Goal: Information Seeking & Learning: Find specific page/section

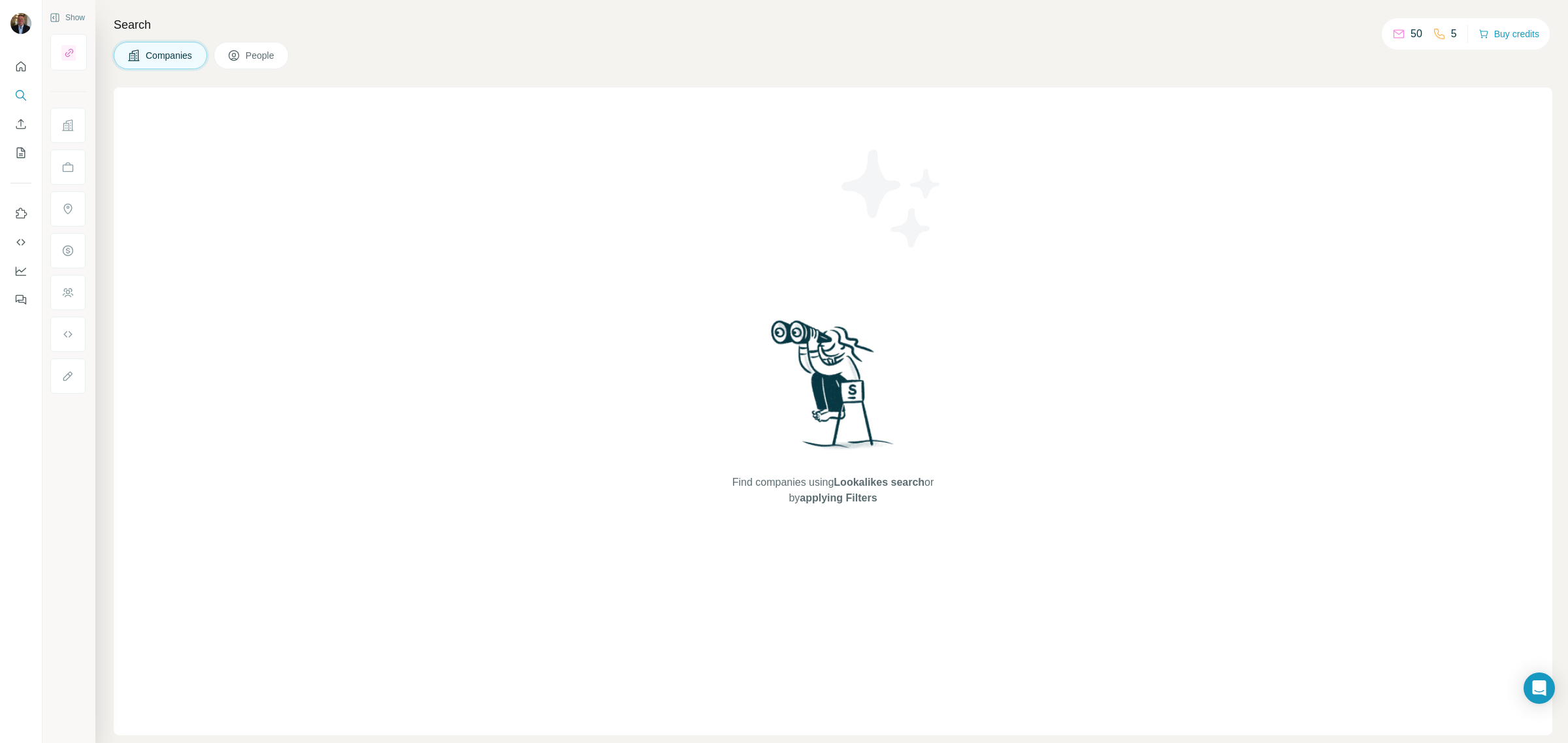
click at [181, 56] on span "Companies" at bounding box center [170, 55] width 48 height 13
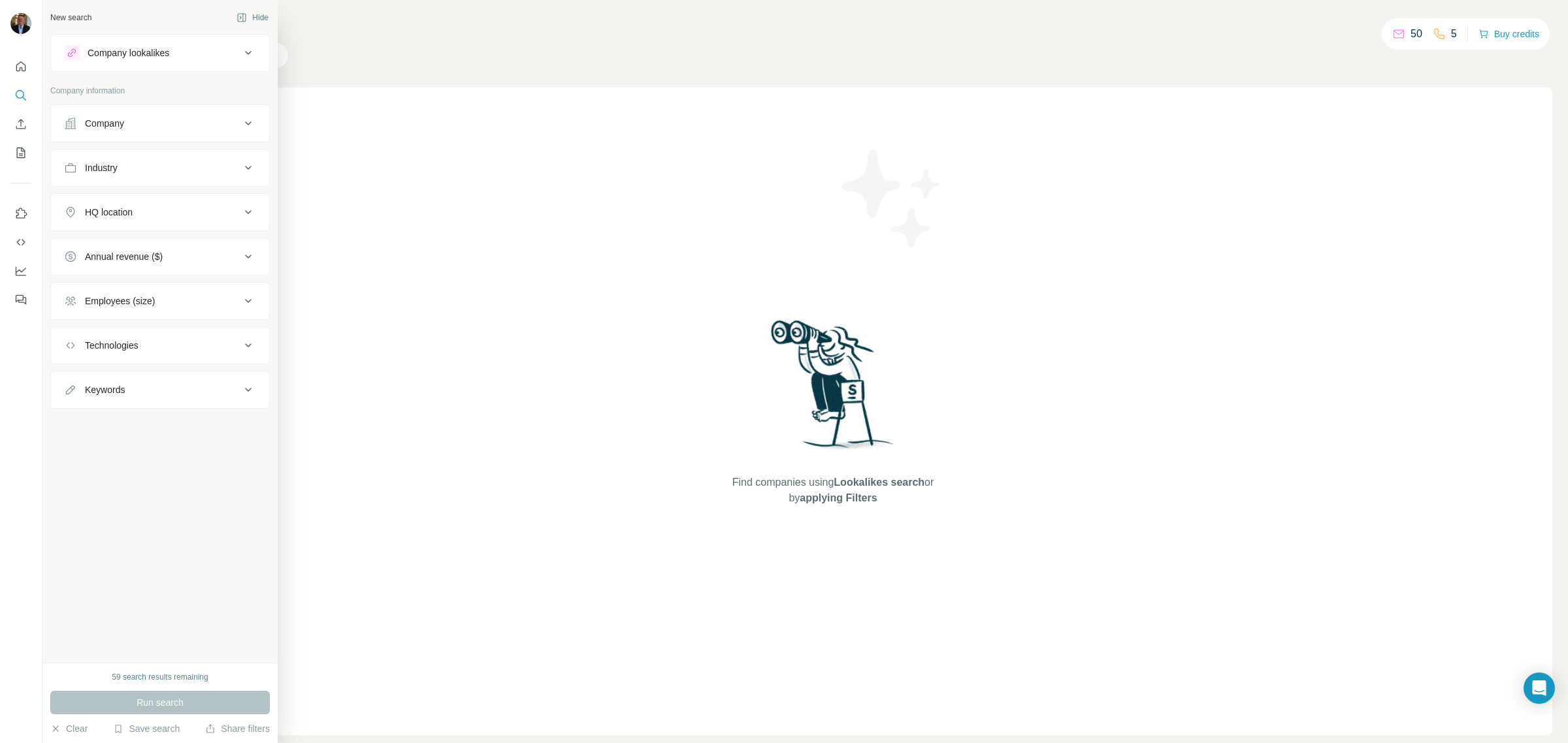
click at [100, 165] on div "Industry" at bounding box center [101, 168] width 33 height 13
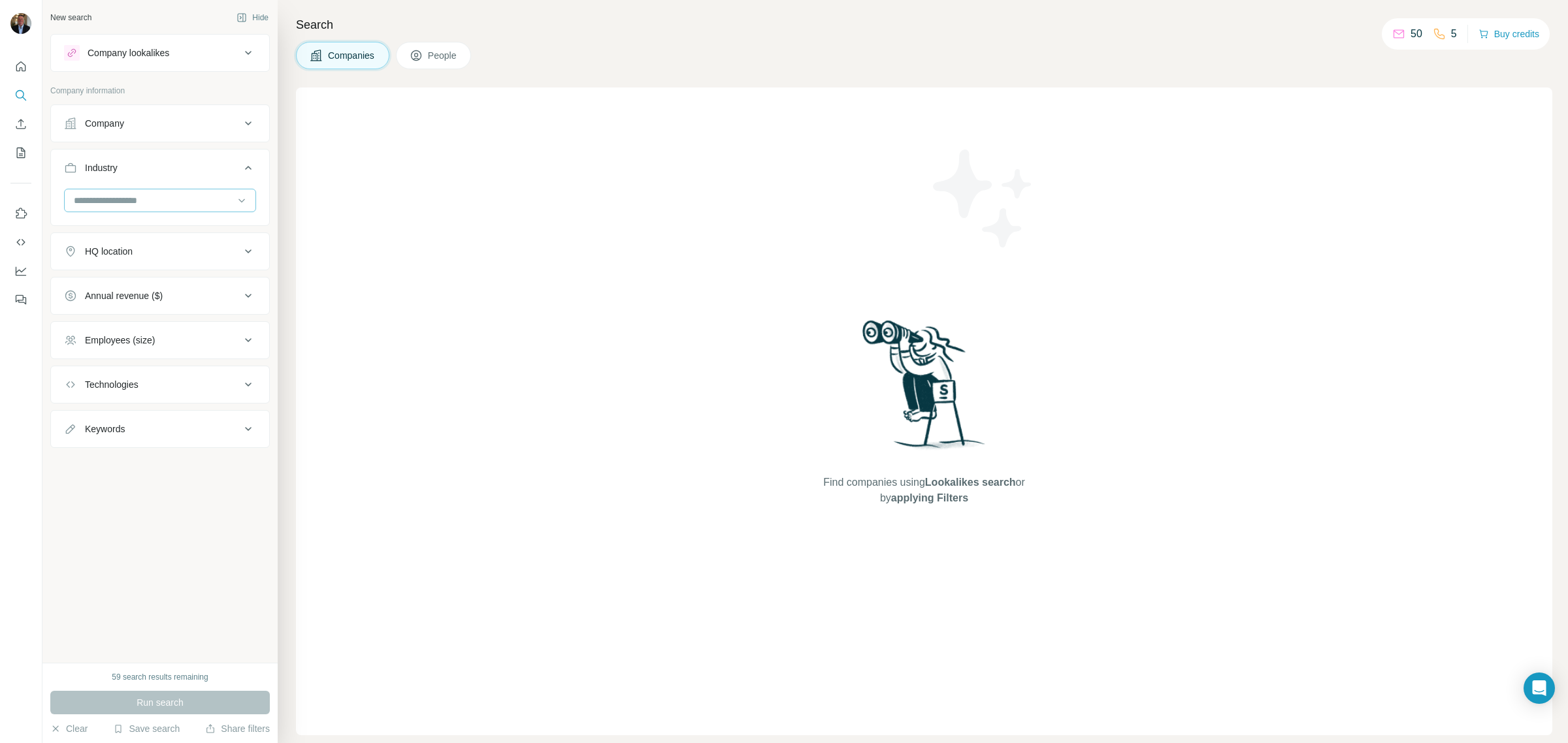
click at [100, 197] on input at bounding box center [153, 200] width 161 height 15
click at [112, 199] on input at bounding box center [153, 200] width 161 height 15
click at [90, 202] on input at bounding box center [153, 200] width 161 height 15
type input "****"
click at [92, 223] on div "Banking" at bounding box center [160, 231] width 186 height 24
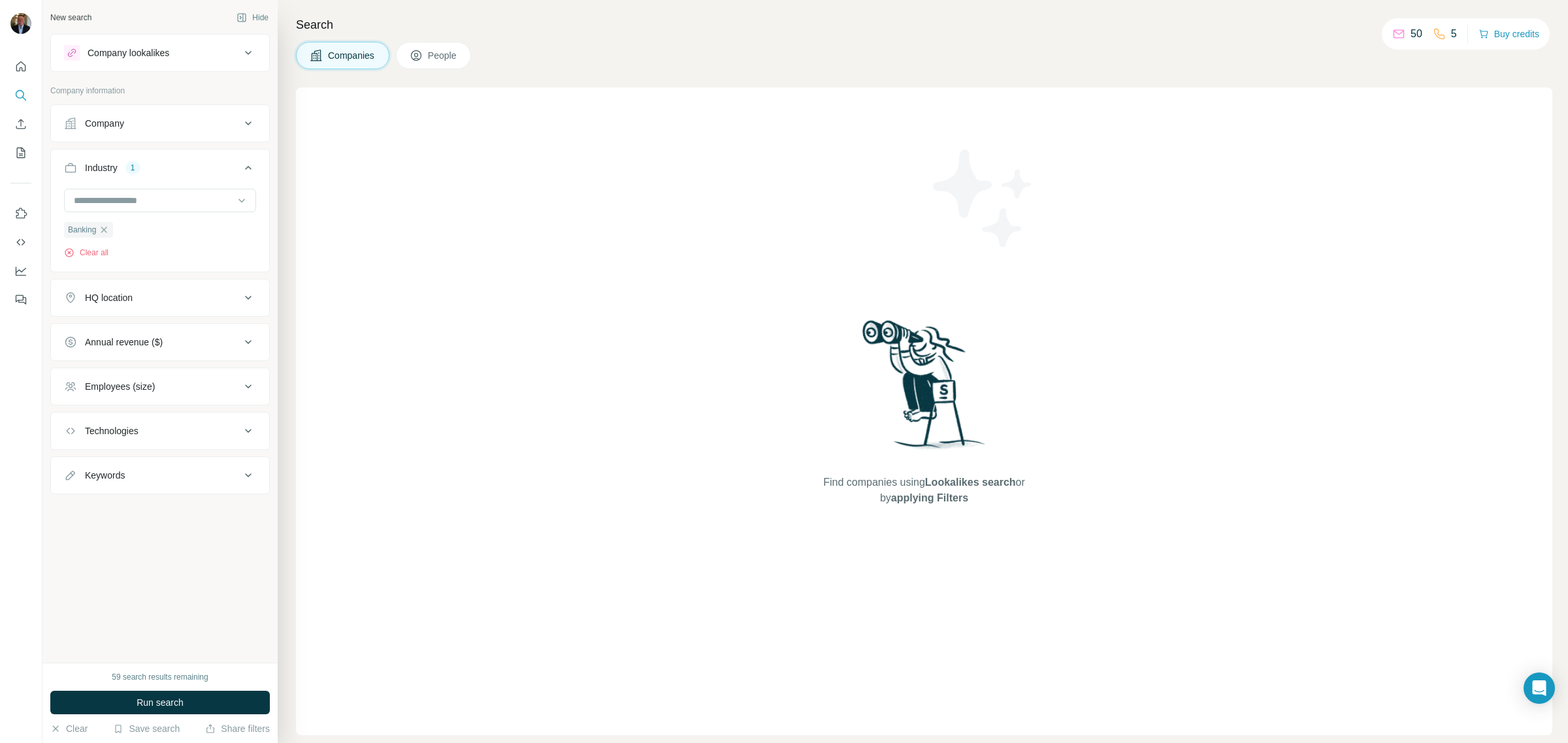
click at [446, 53] on span "People" at bounding box center [442, 55] width 30 height 13
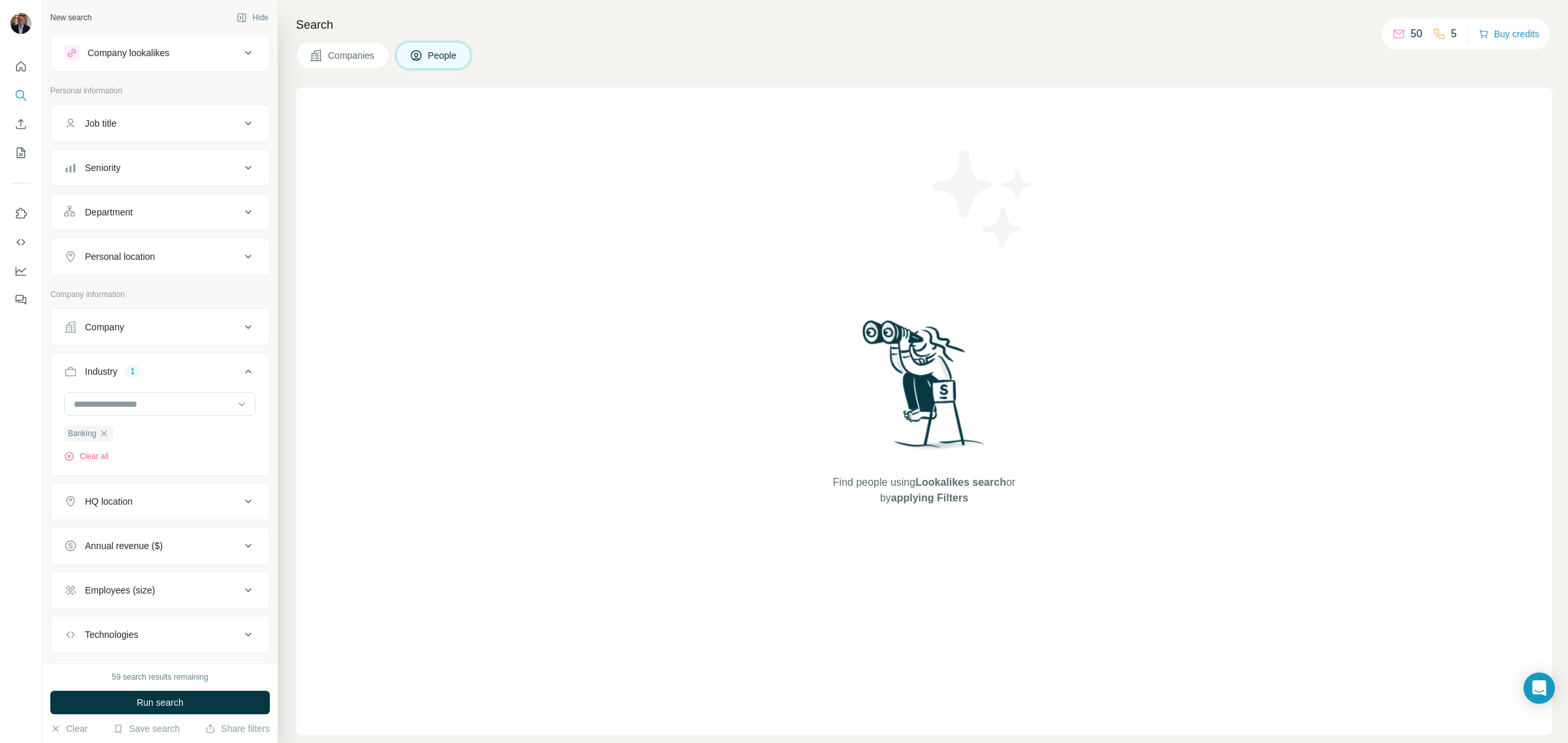
click at [200, 361] on button "Industry 1" at bounding box center [160, 374] width 218 height 37
click at [200, 361] on button "Industry 1" at bounding box center [160, 371] width 218 height 31
click at [174, 254] on div "Personal location" at bounding box center [152, 256] width 177 height 13
click at [138, 289] on input "text" at bounding box center [160, 289] width 192 height 24
click at [138, 289] on input "******" at bounding box center [160, 289] width 192 height 24
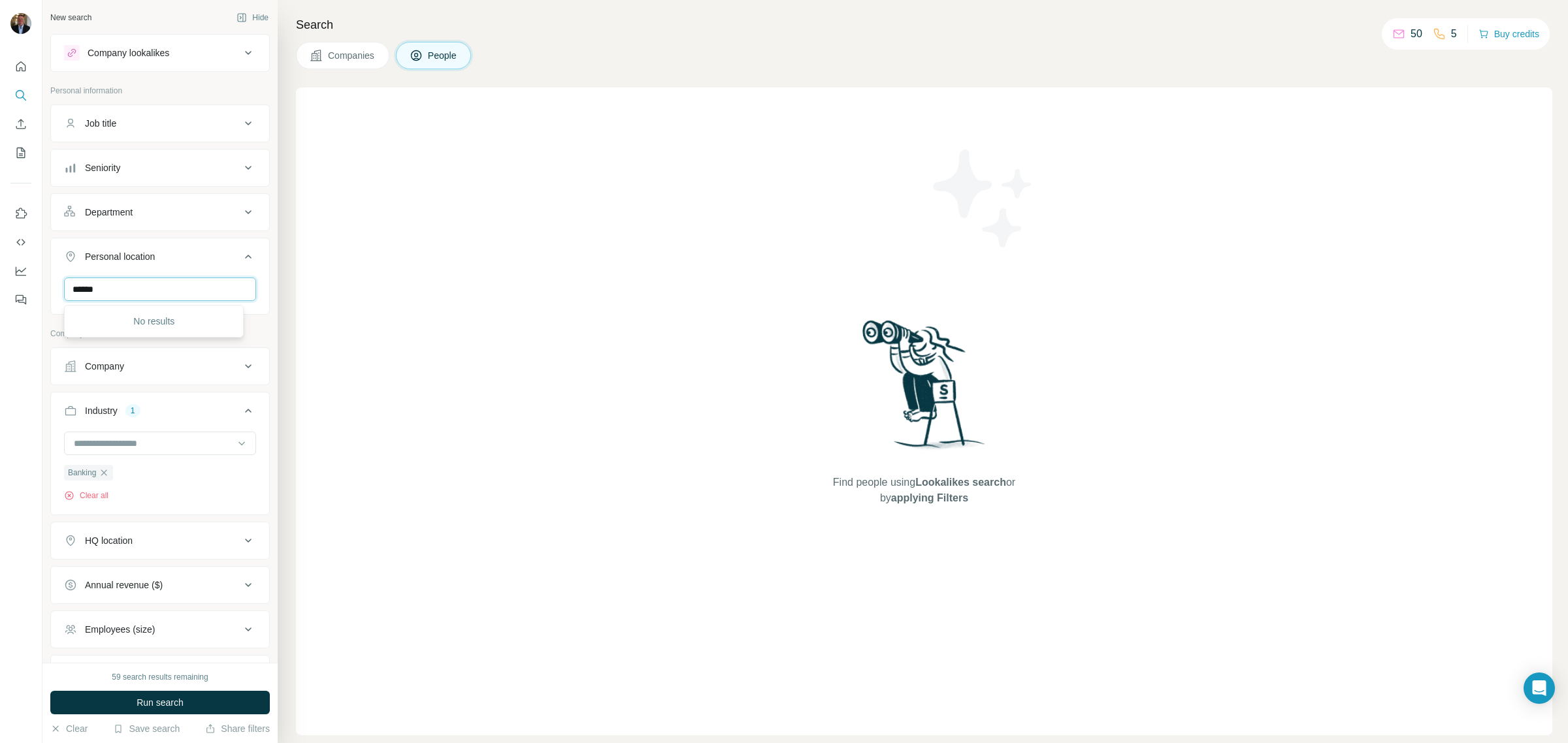
click at [138, 289] on input "******" at bounding box center [160, 289] width 192 height 24
type input "*"
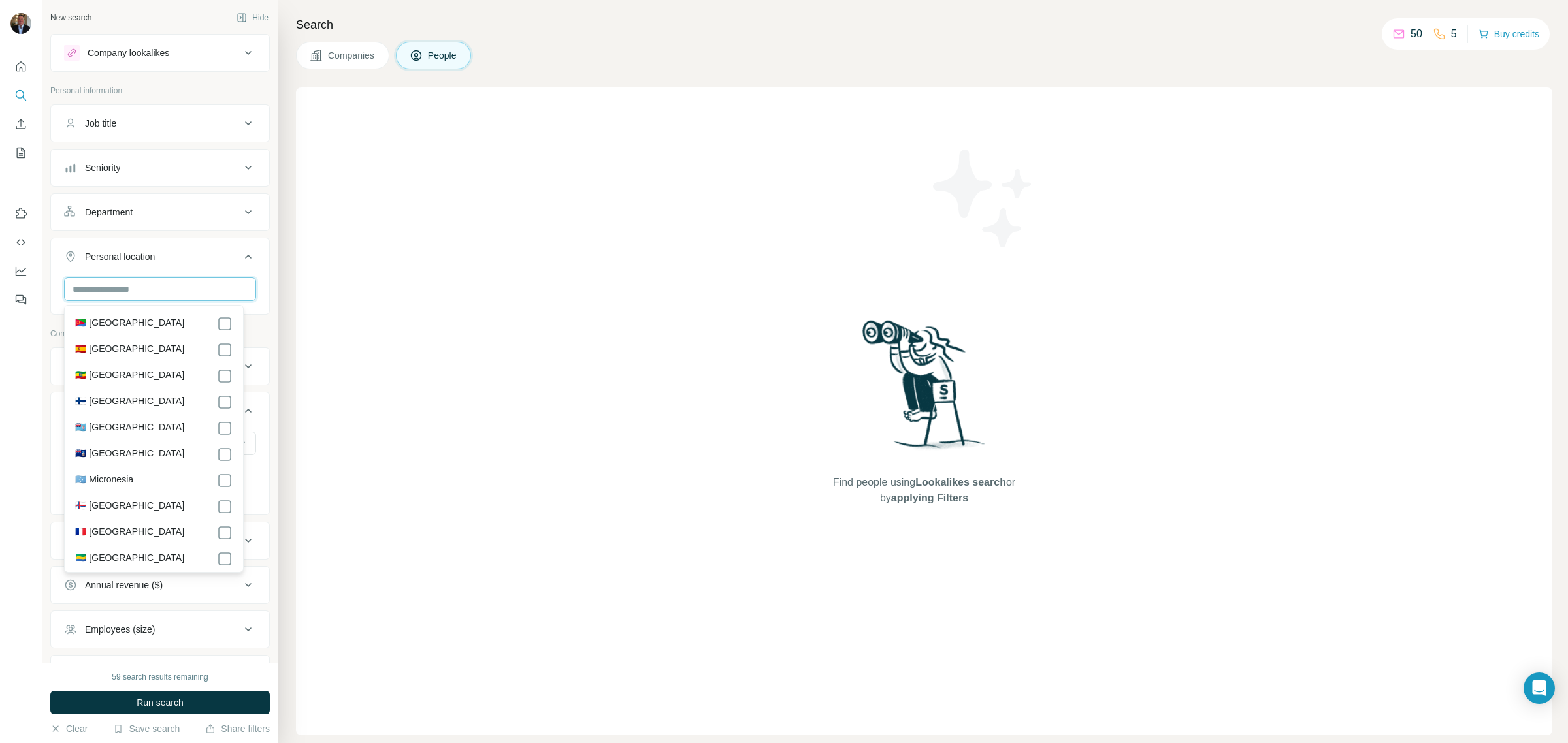
scroll to position [1774, 0]
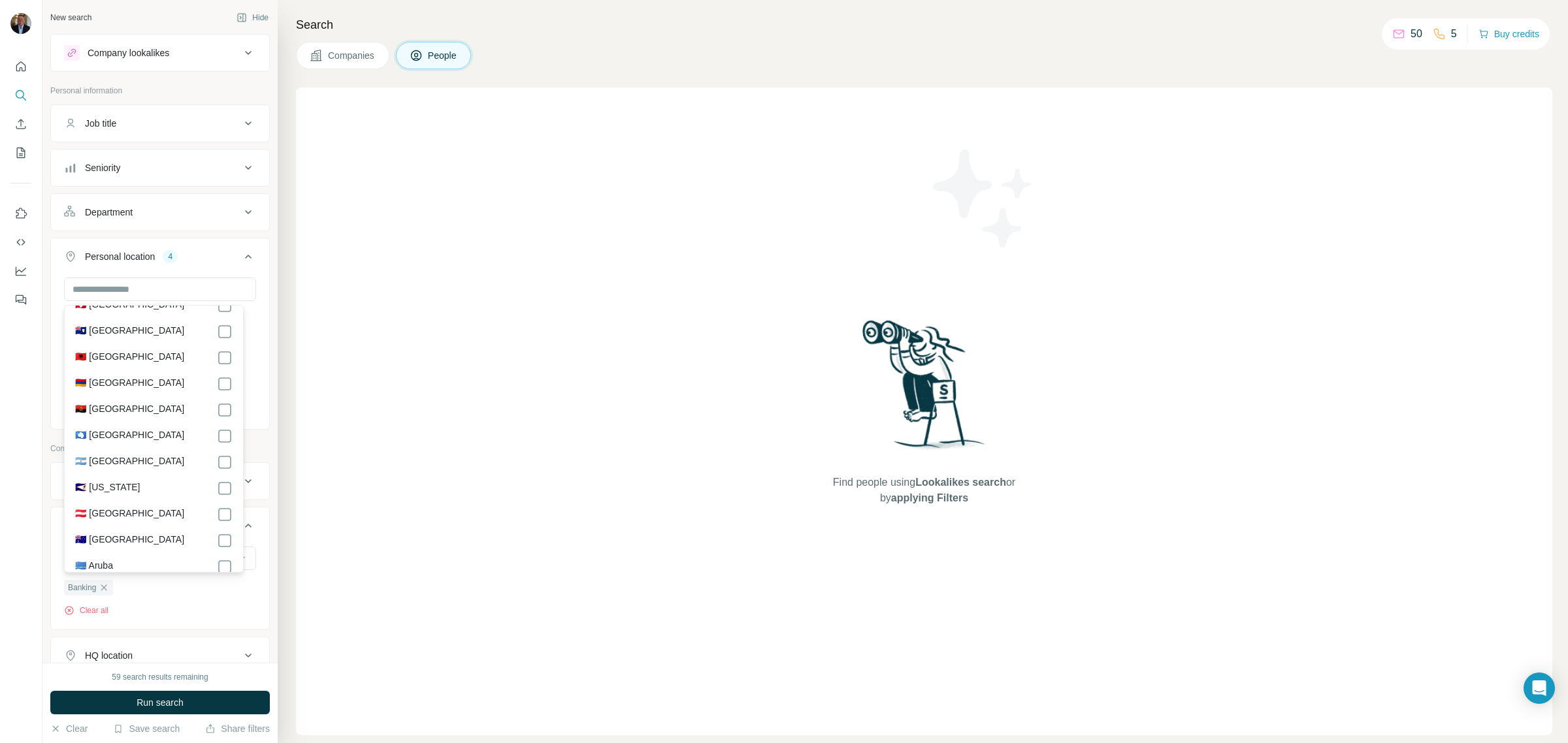
scroll to position [131, 0]
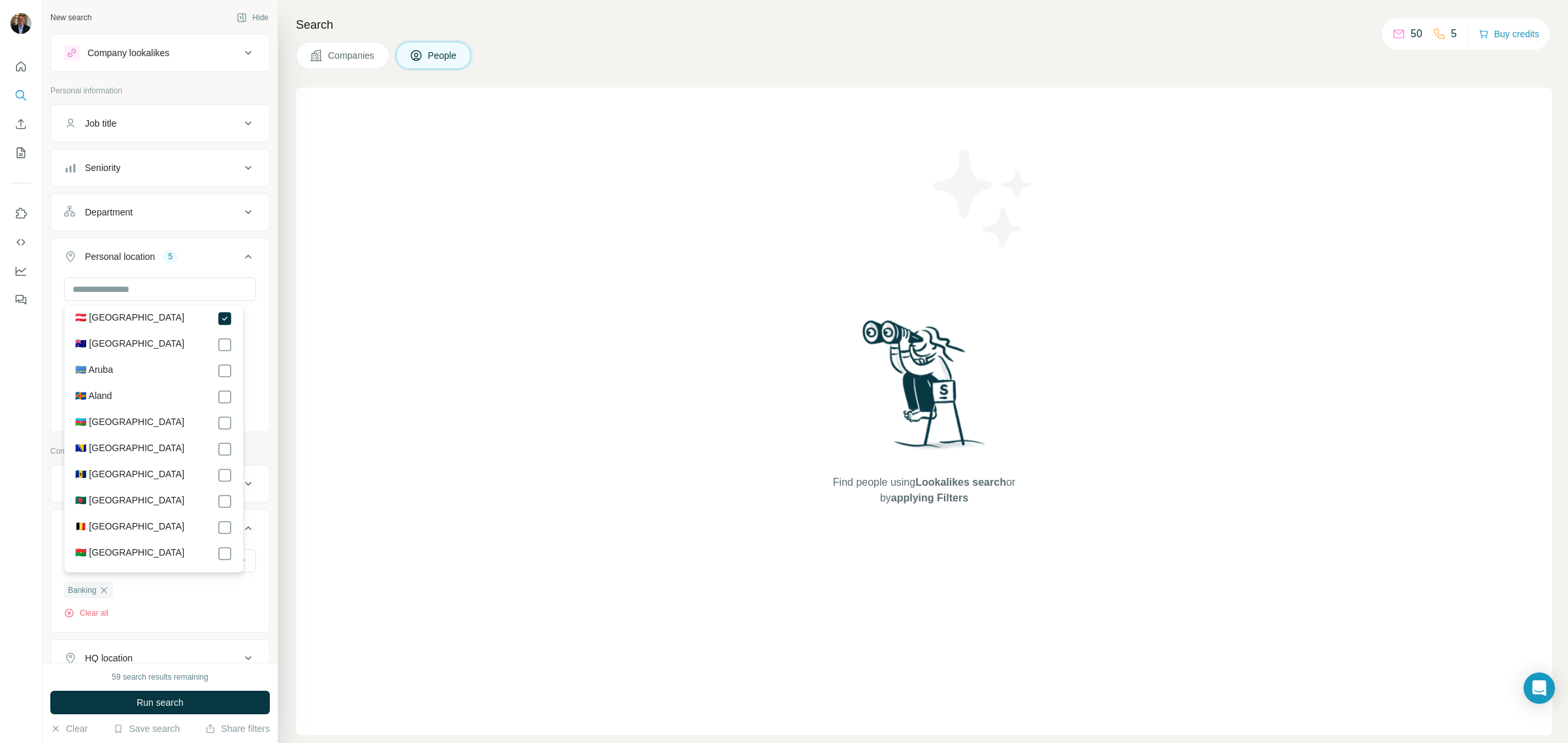
scroll to position [327, 0]
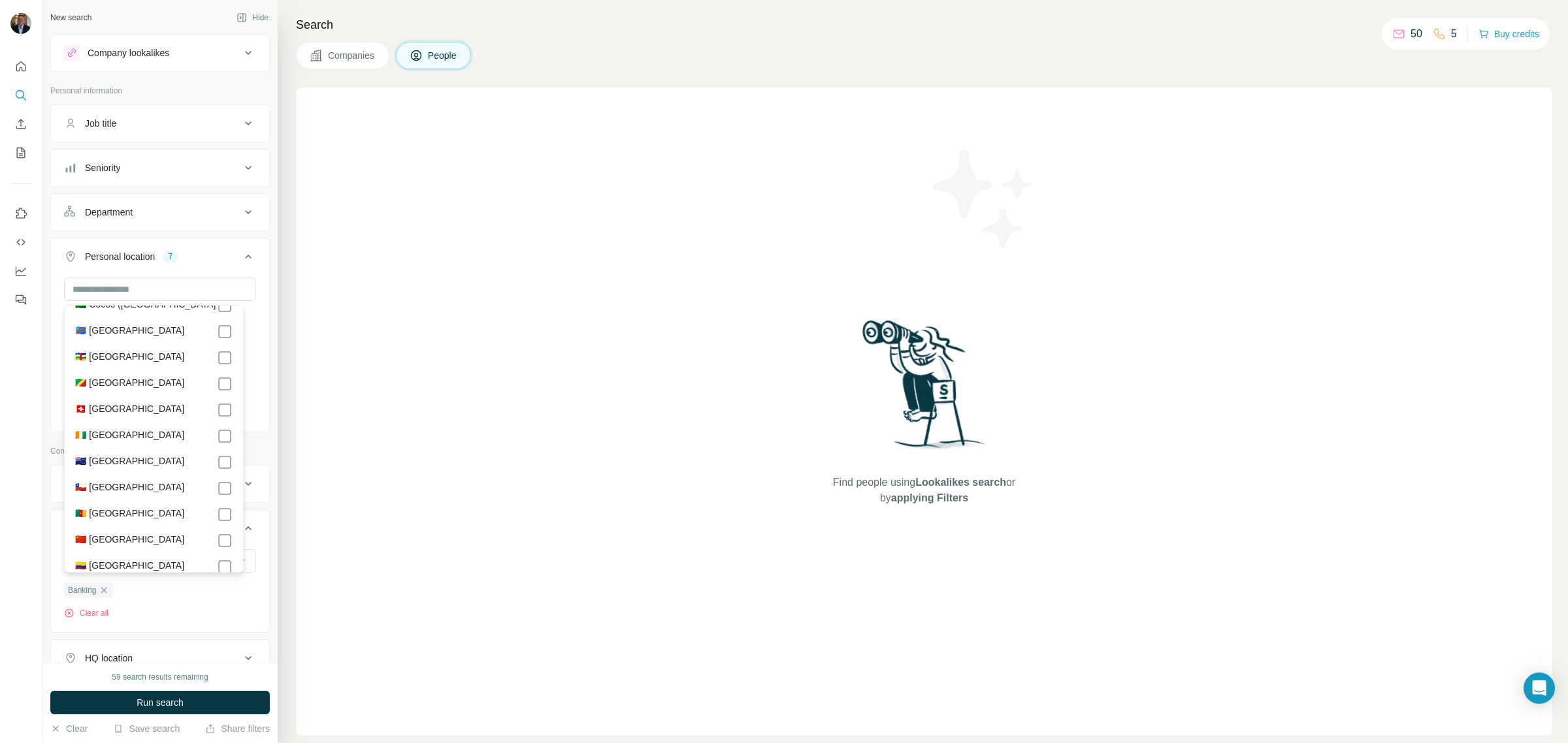
scroll to position [1045, 0]
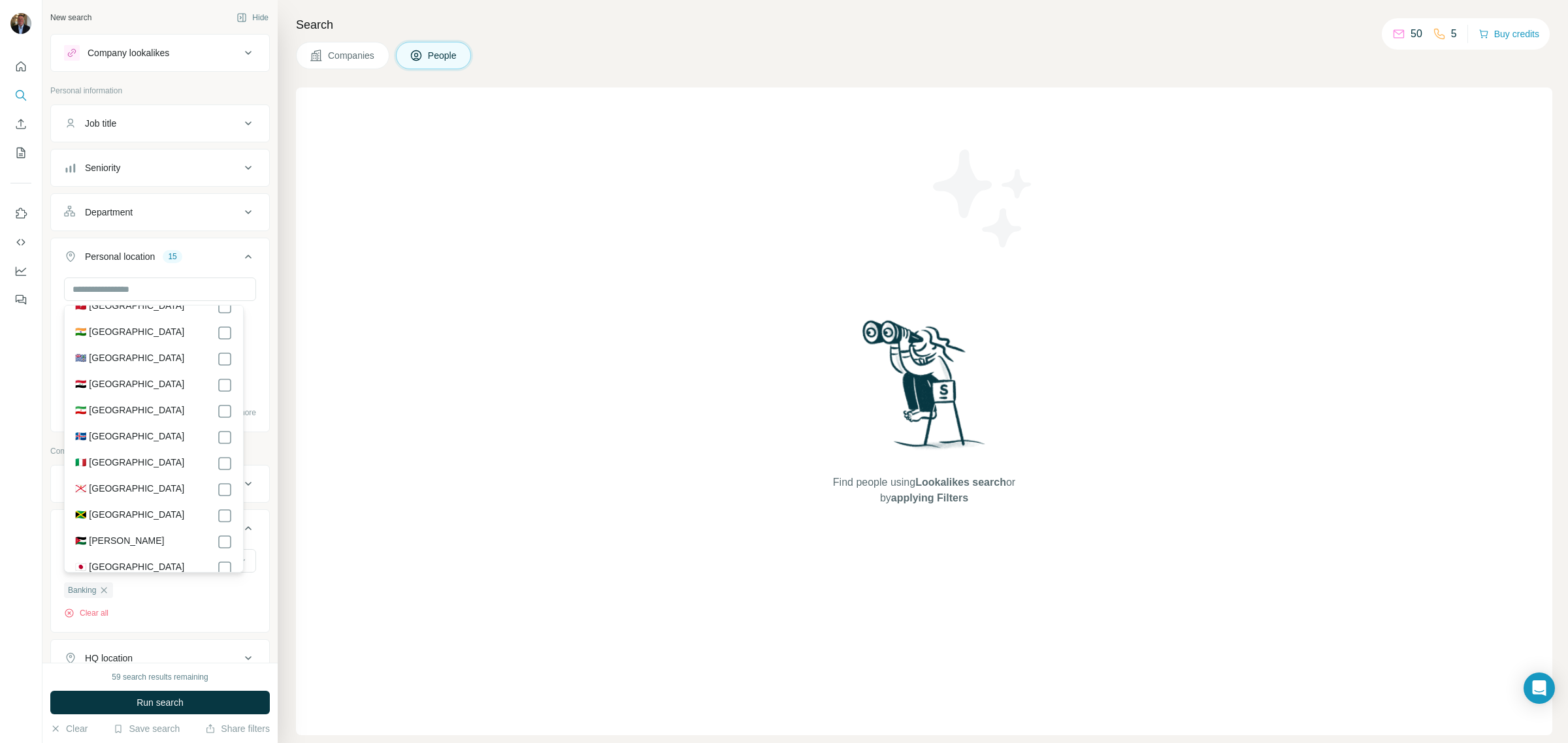
scroll to position [2775, 0]
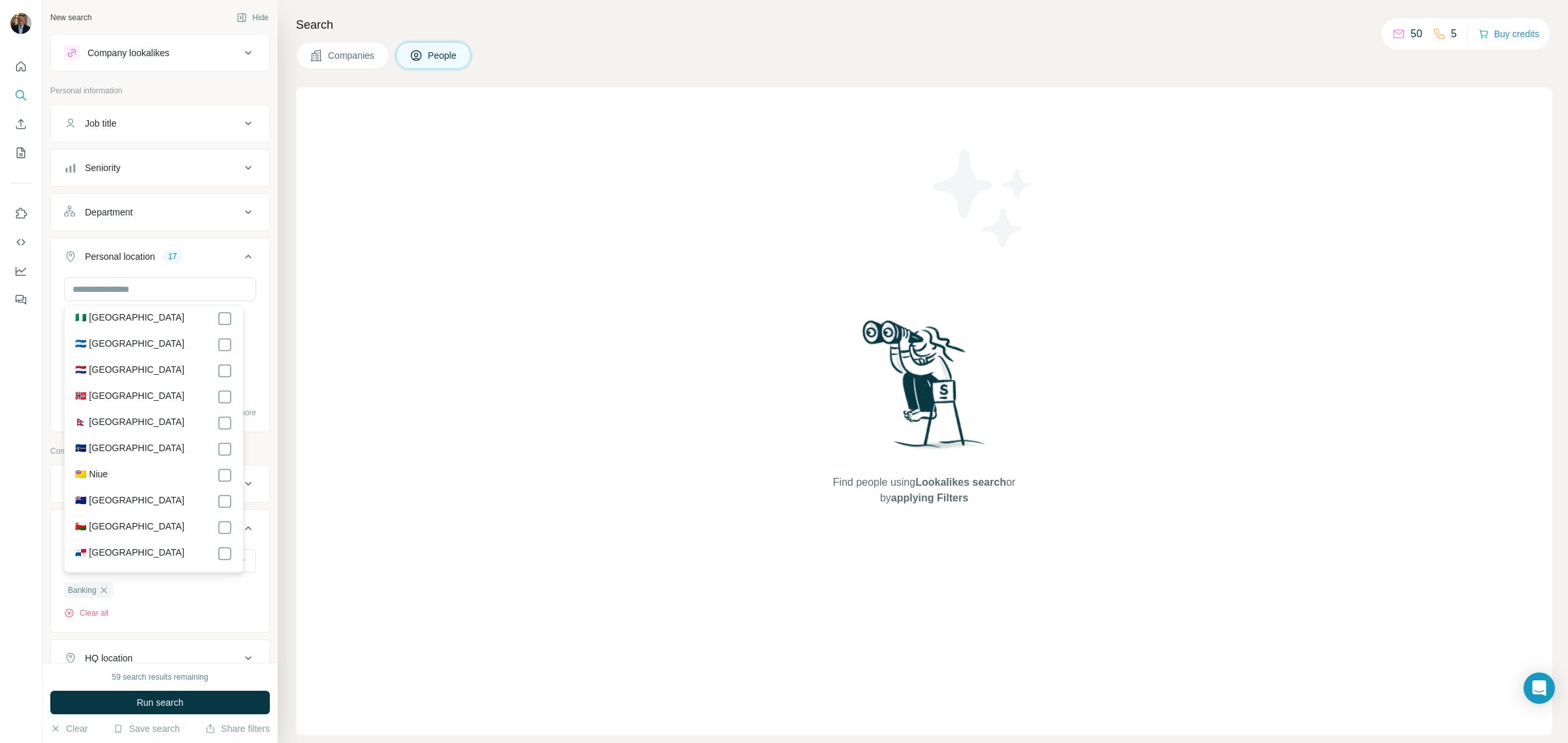
scroll to position [4310, 0]
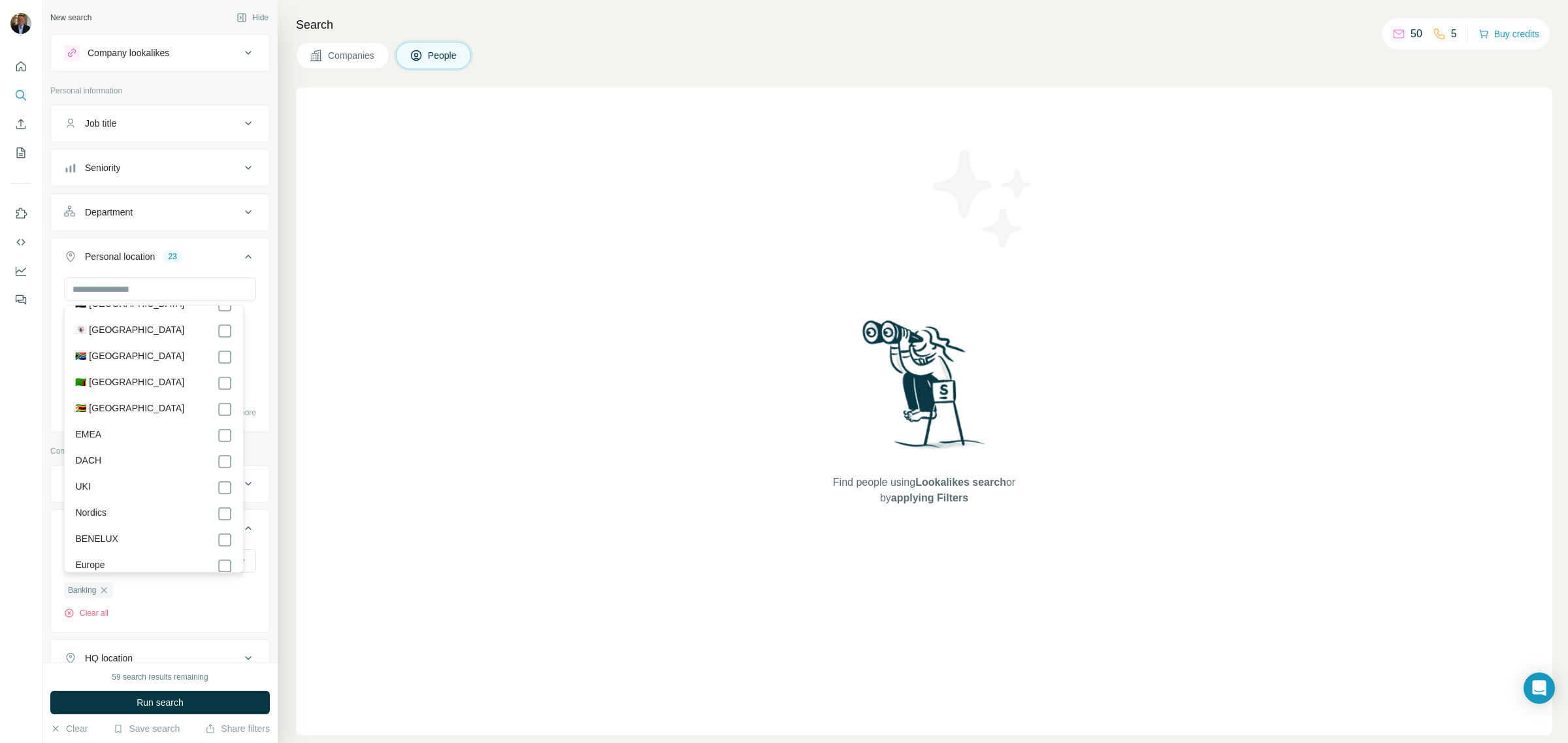
scroll to position [6497, 0]
click at [227, 411] on button "Show more" at bounding box center [228, 410] width 56 height 12
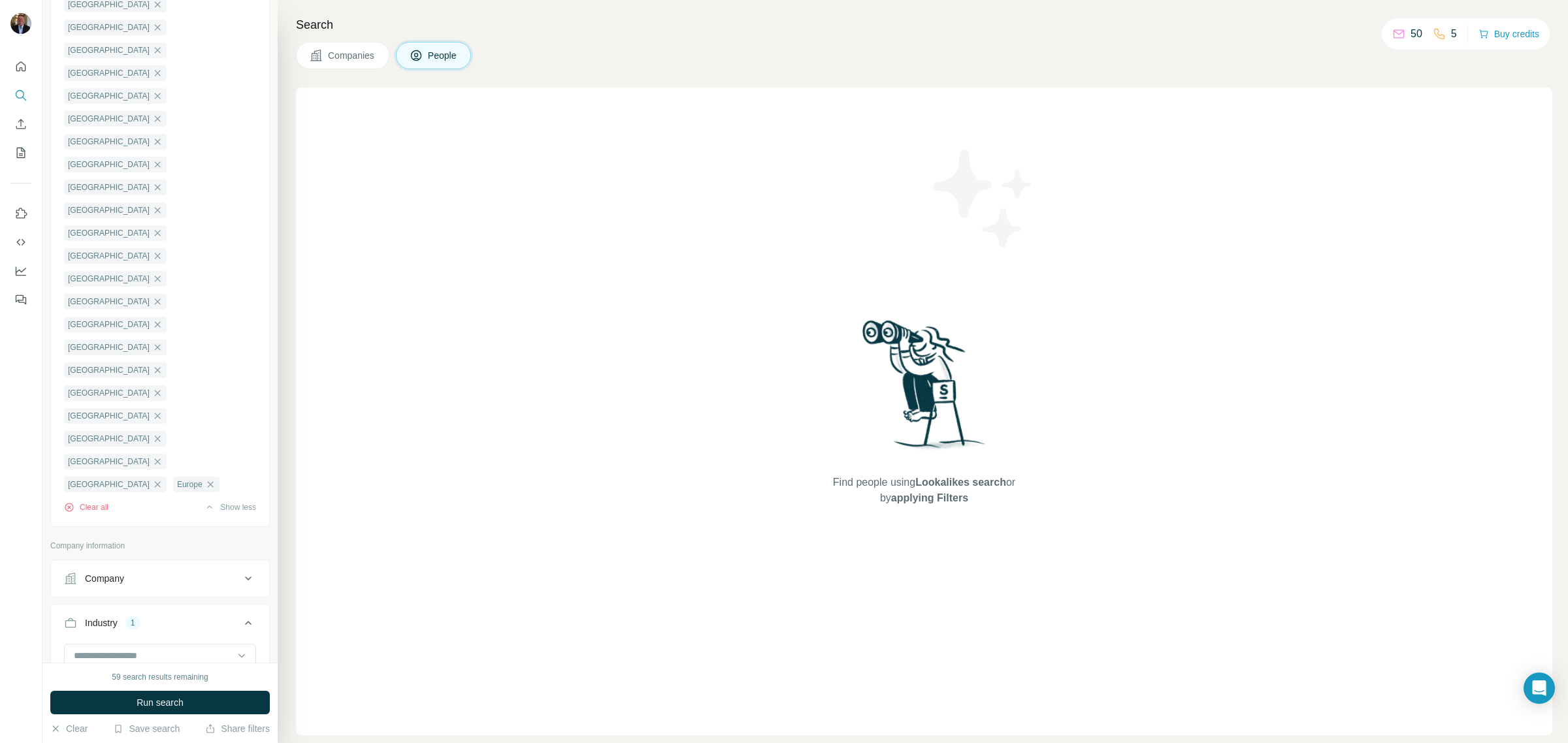
scroll to position [373, 0]
click at [249, 523] on ul "Company Industry 1 Banking Clear all HQ location Annual revenue ($) Employees (…" at bounding box center [160, 718] width 220 height 390
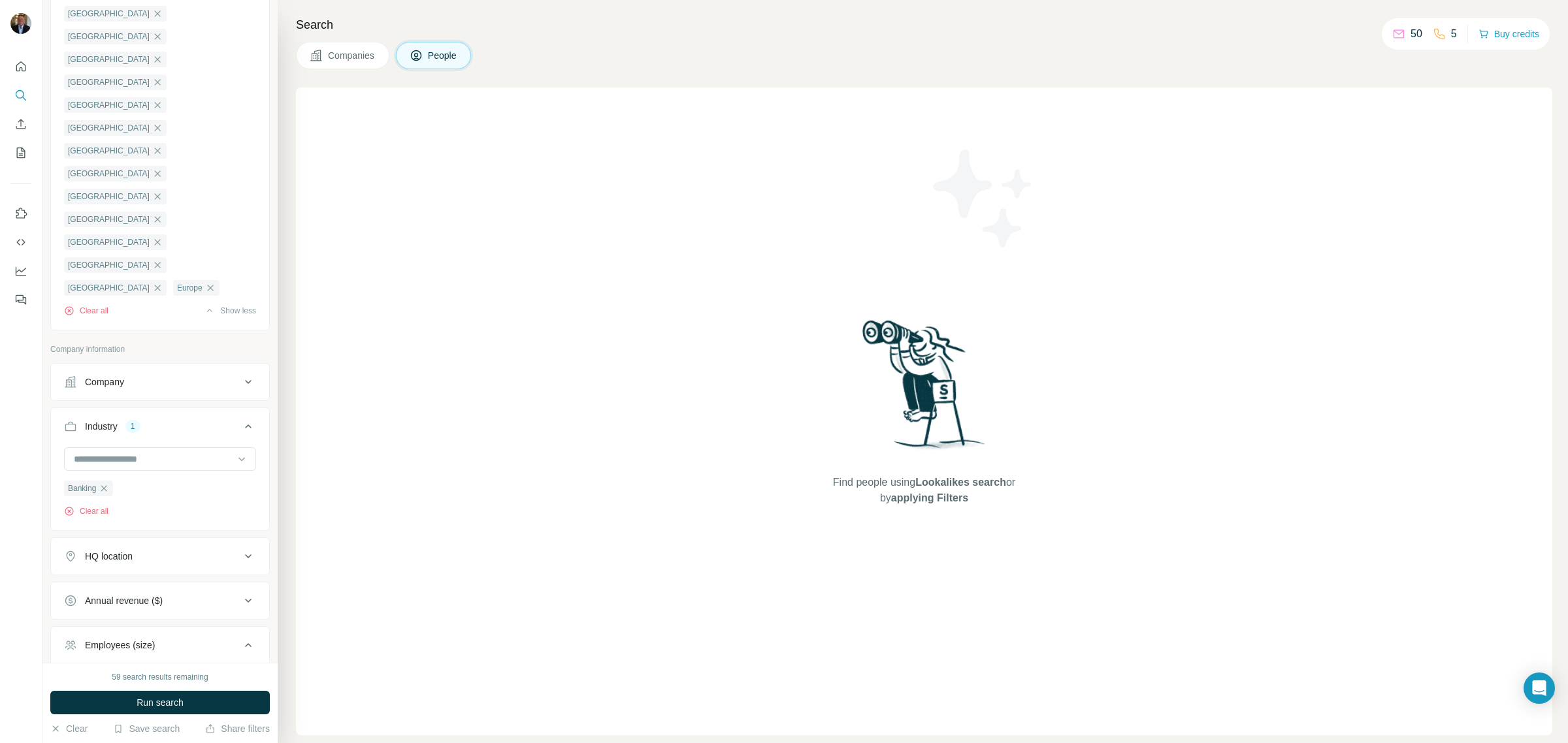
scroll to position [539, 0]
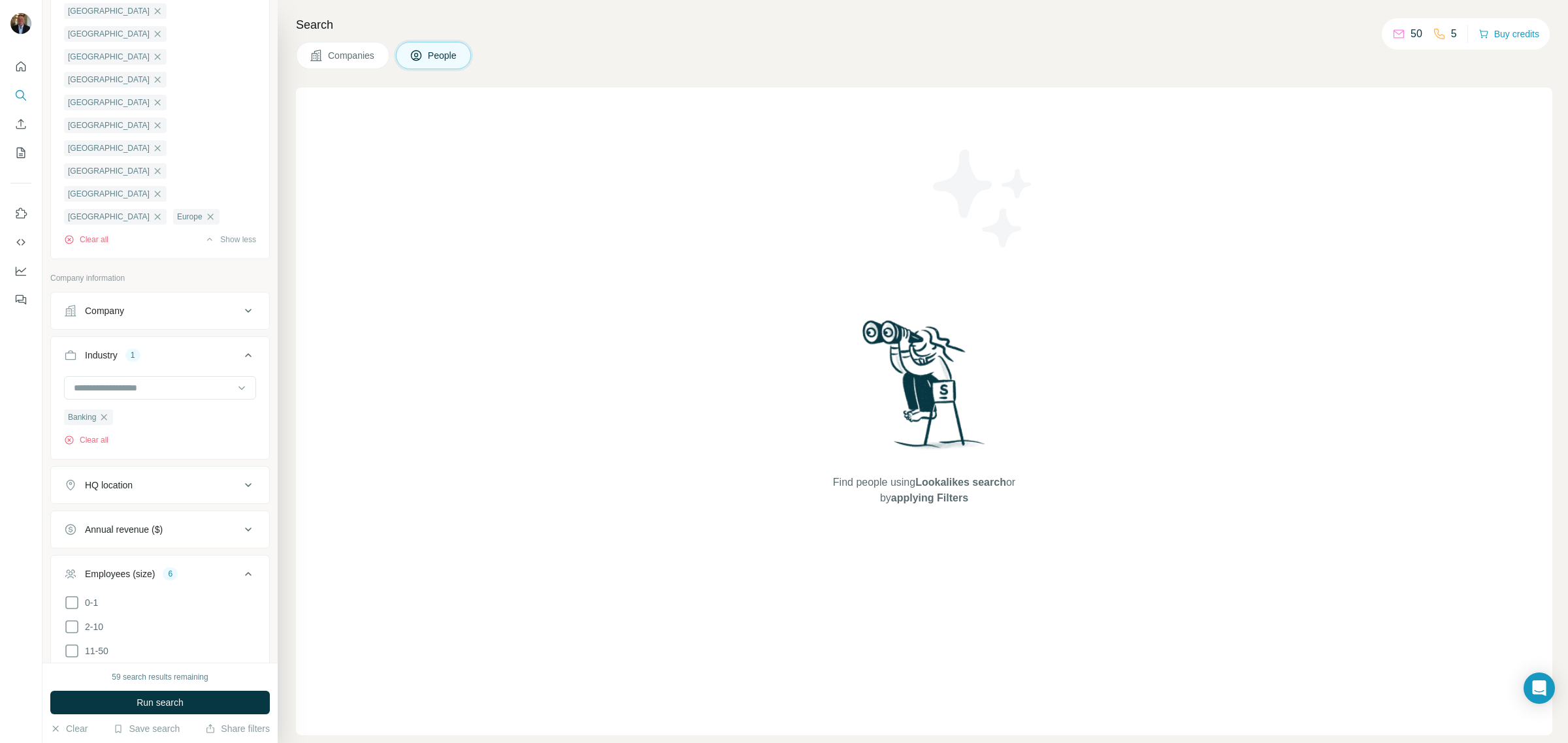
scroll to position [608, 0]
click at [161, 696] on button "Run search" at bounding box center [160, 703] width 220 height 24
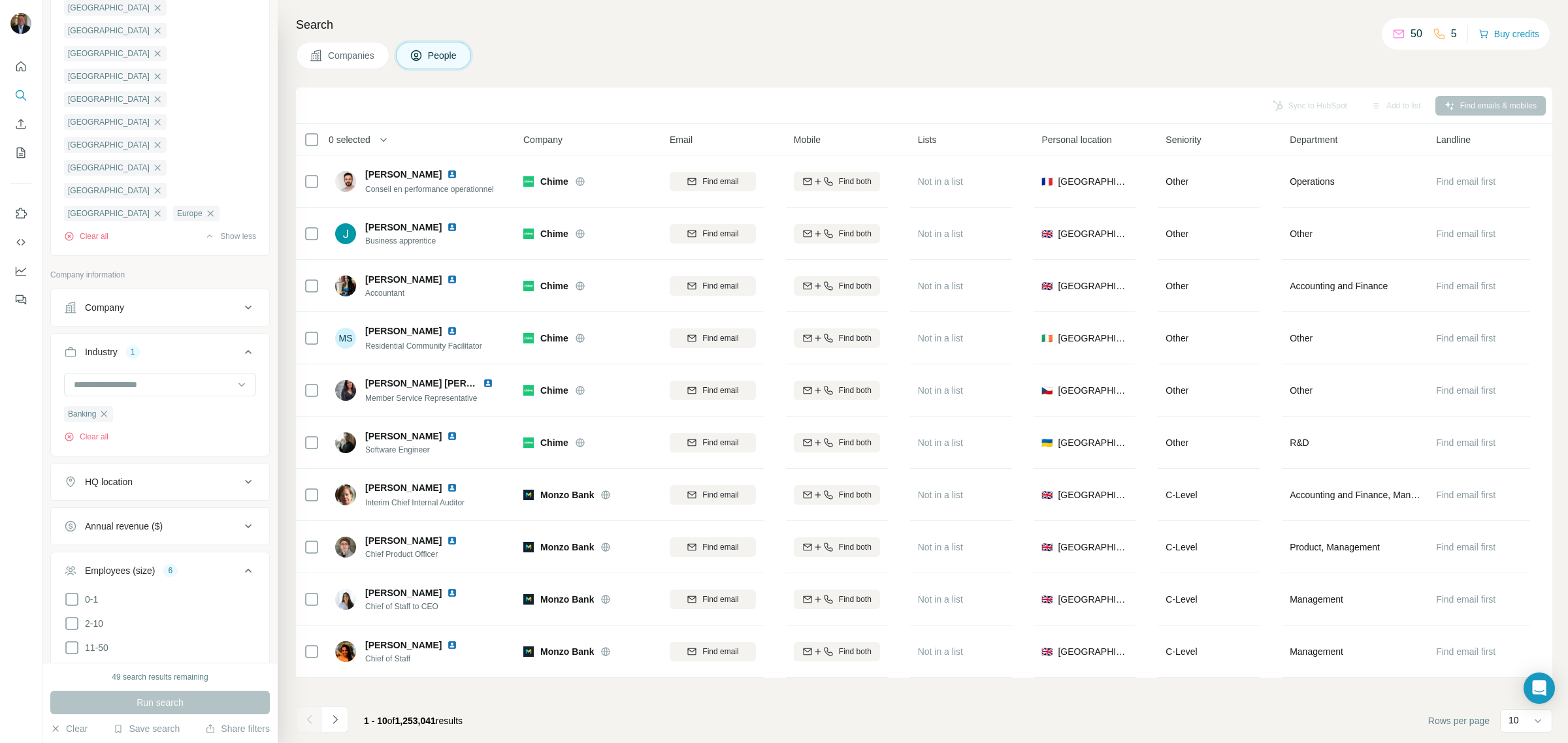
click at [347, 60] on span "Companies" at bounding box center [352, 55] width 48 height 13
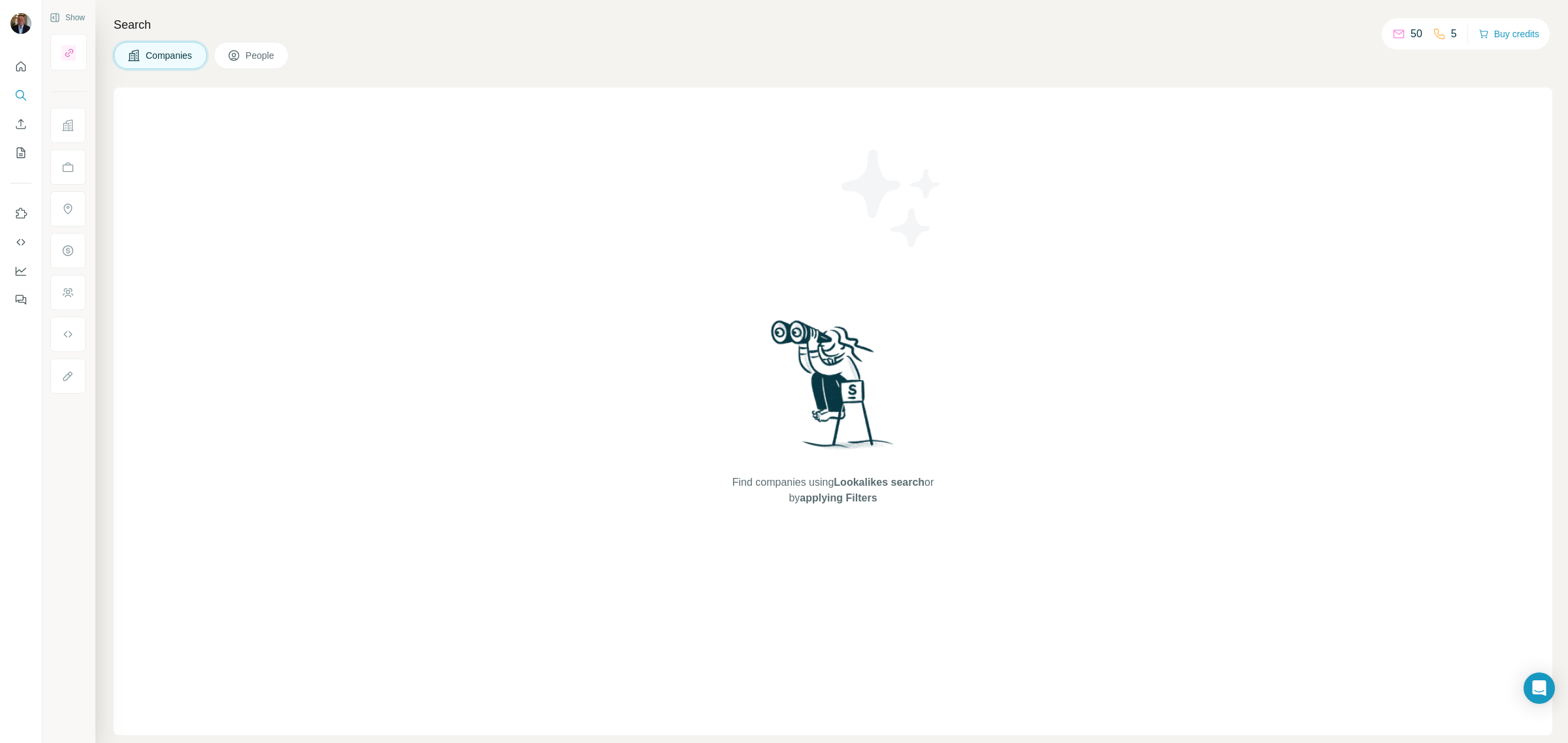
scroll to position [0, 0]
click at [262, 60] on span "People" at bounding box center [260, 55] width 30 height 13
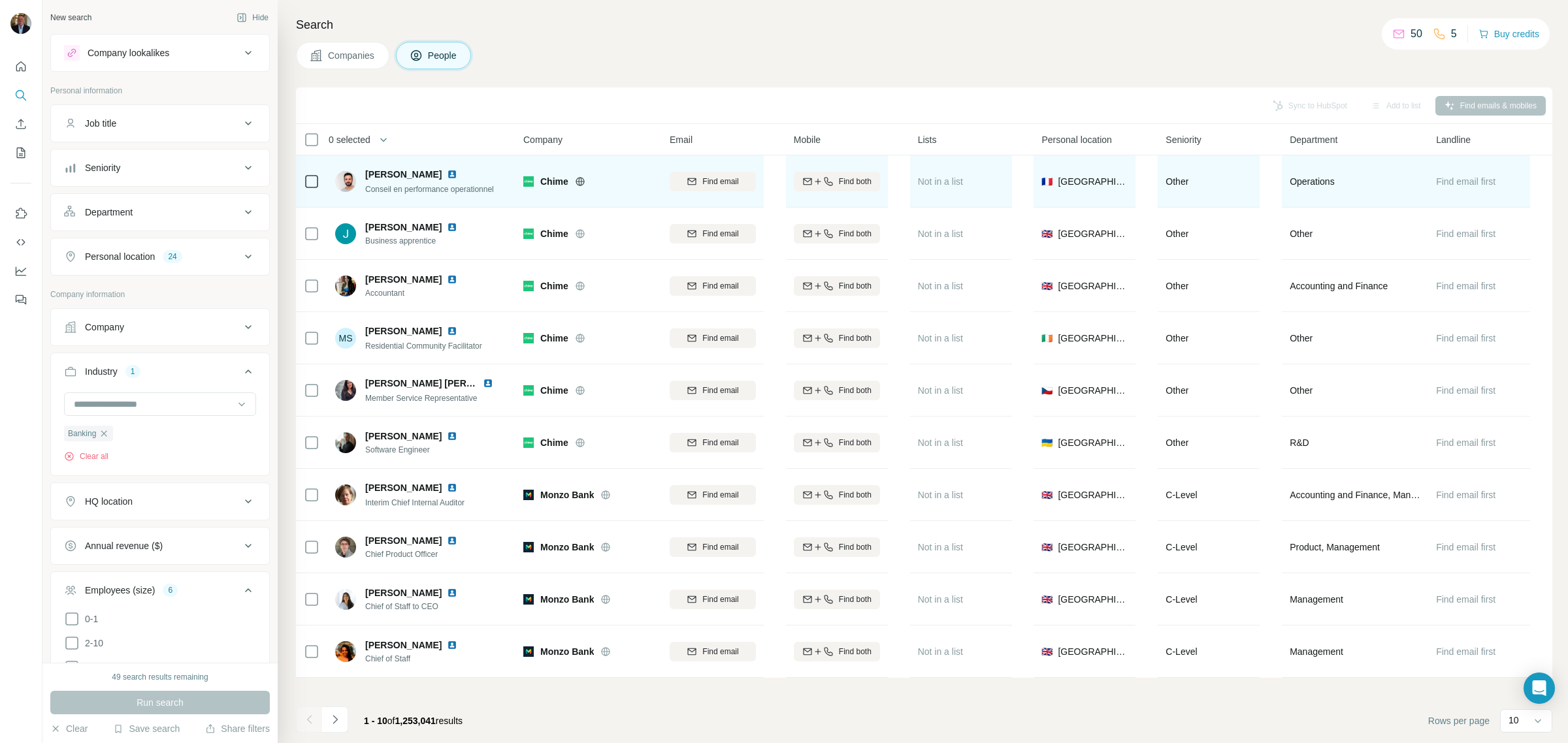
click at [557, 181] on span "Chime" at bounding box center [554, 181] width 28 height 13
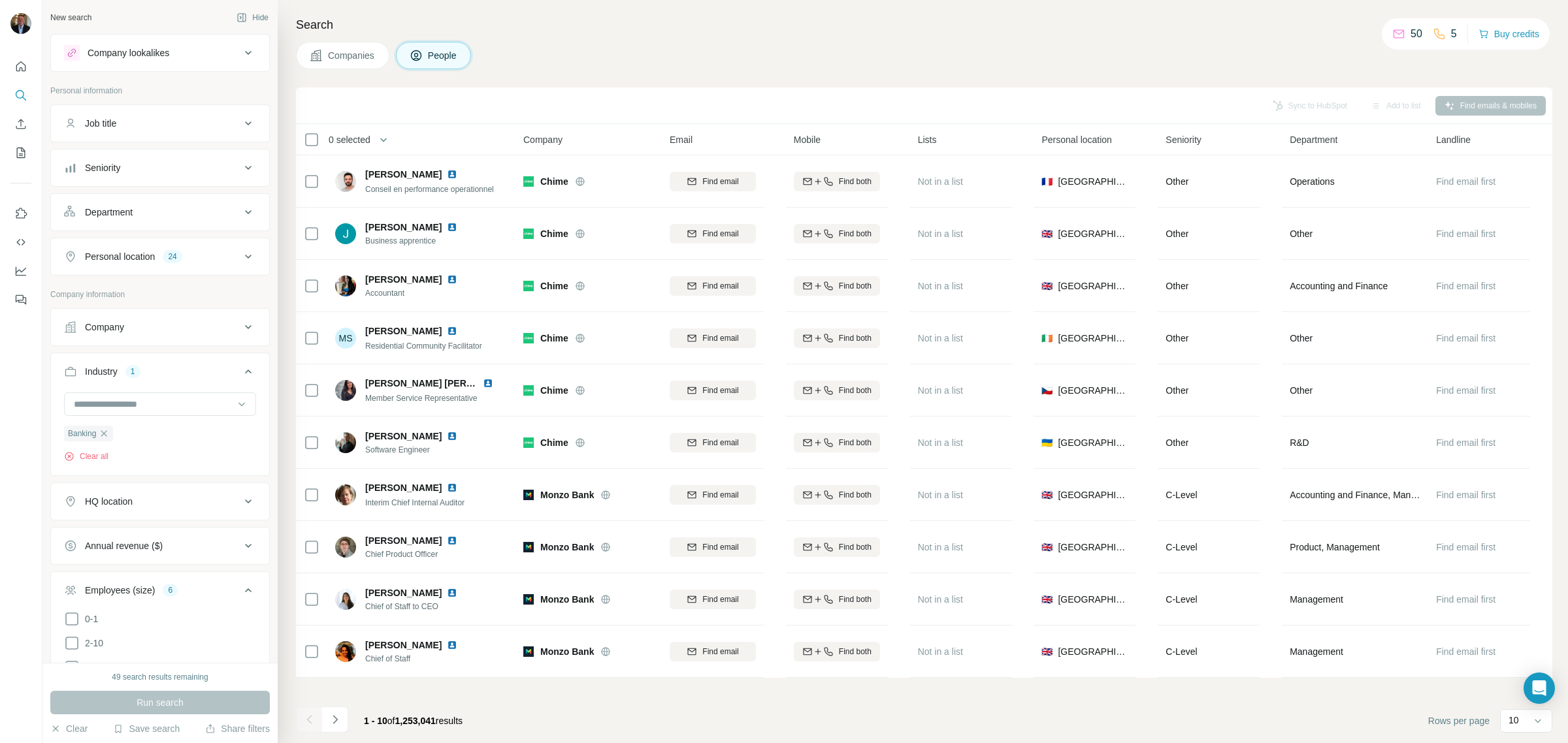
click at [340, 49] on span "Companies" at bounding box center [352, 55] width 48 height 13
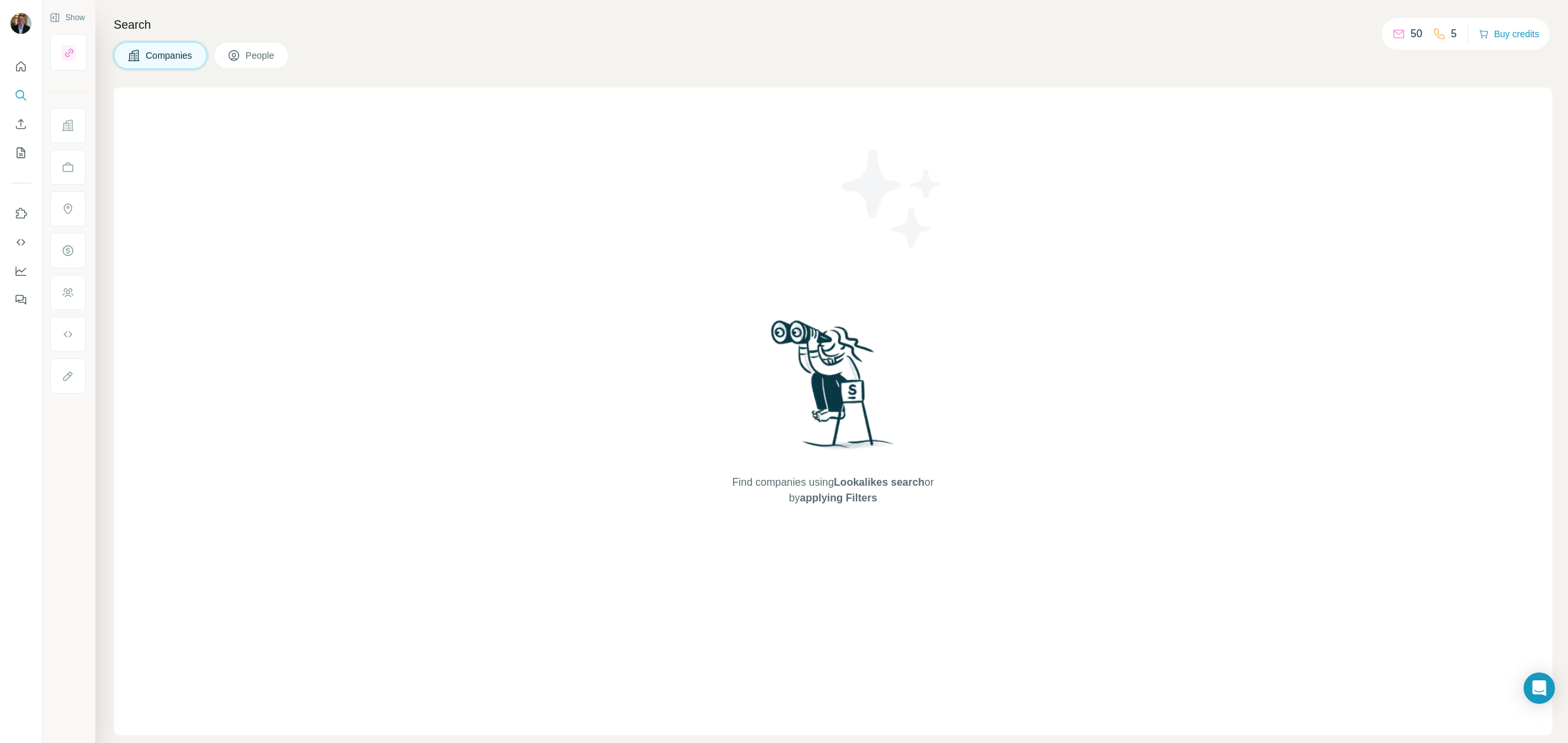
click at [340, 49] on div "Companies People" at bounding box center [832, 55] width 1439 height 27
click at [262, 60] on span "People" at bounding box center [260, 55] width 30 height 13
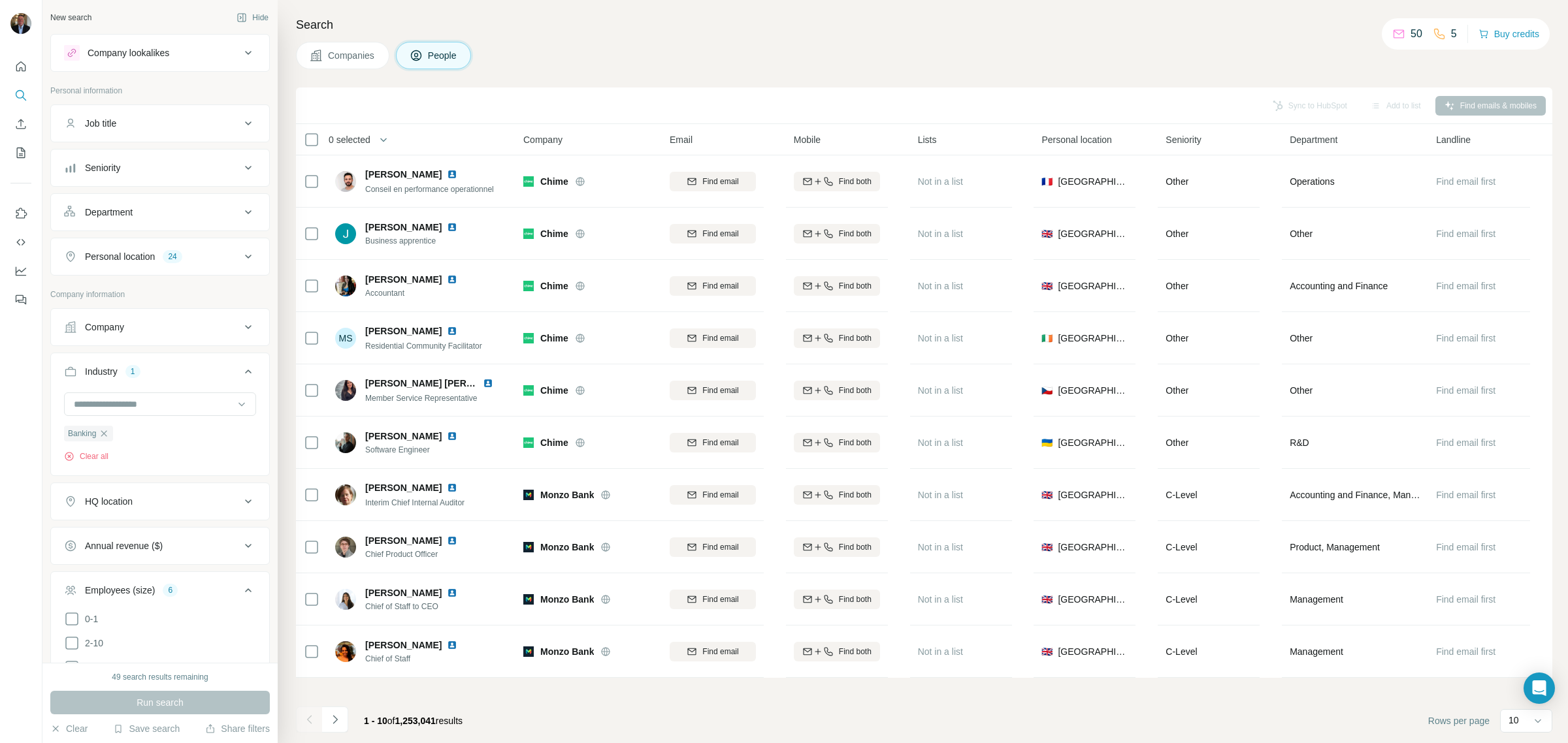
click at [359, 51] on span "Companies" at bounding box center [352, 55] width 48 height 13
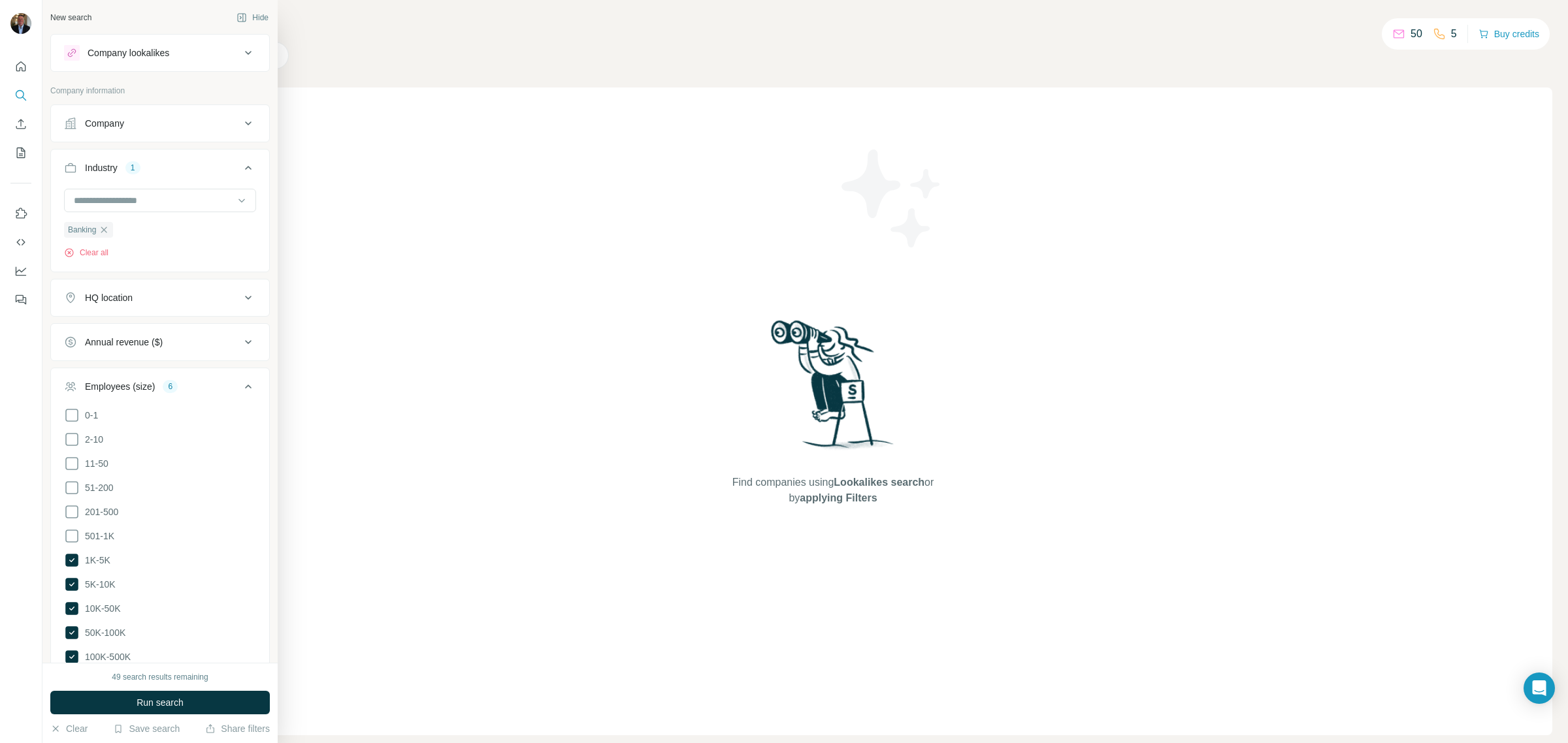
click at [178, 297] on div "HQ location" at bounding box center [152, 297] width 177 height 13
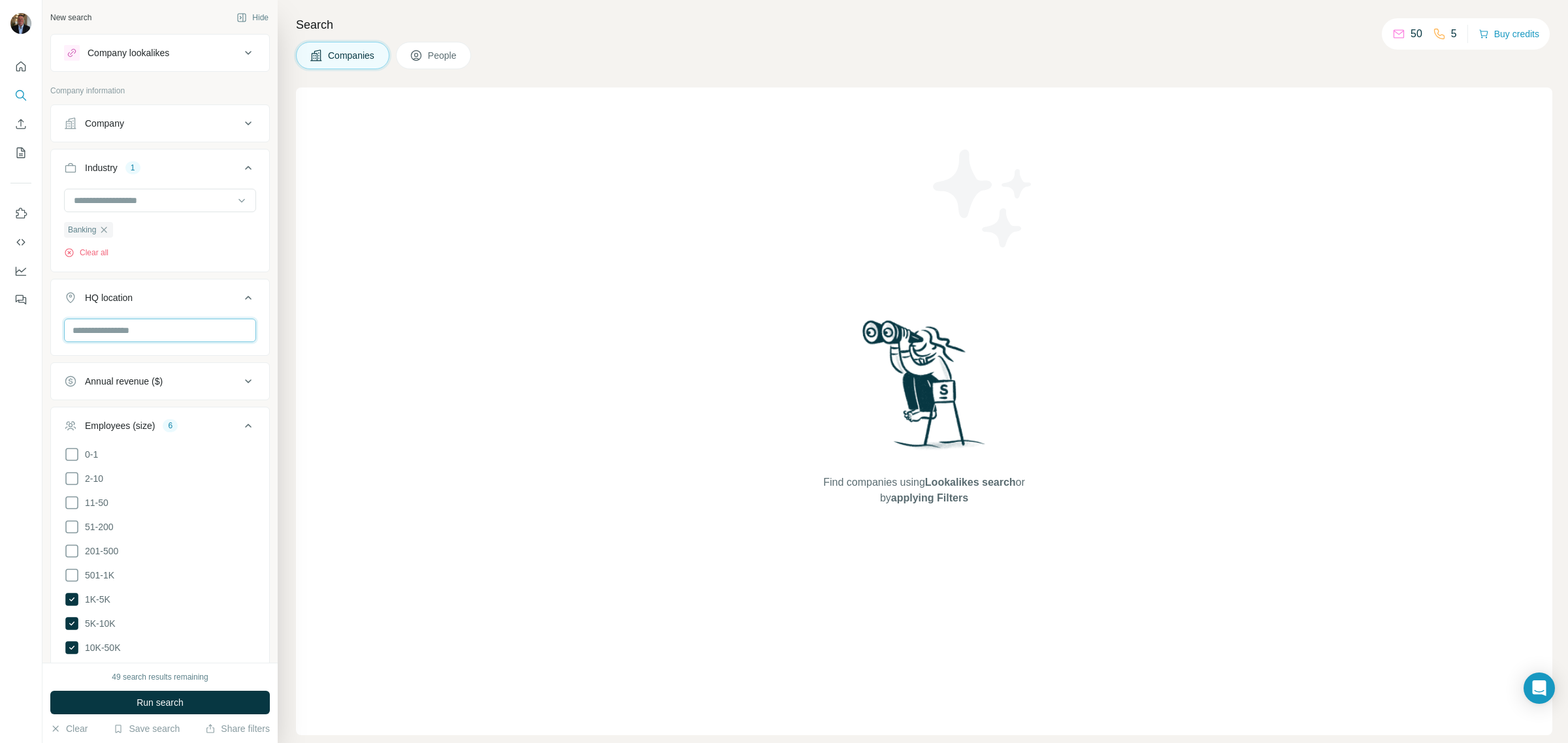
click at [144, 334] on input "text" at bounding box center [160, 330] width 192 height 24
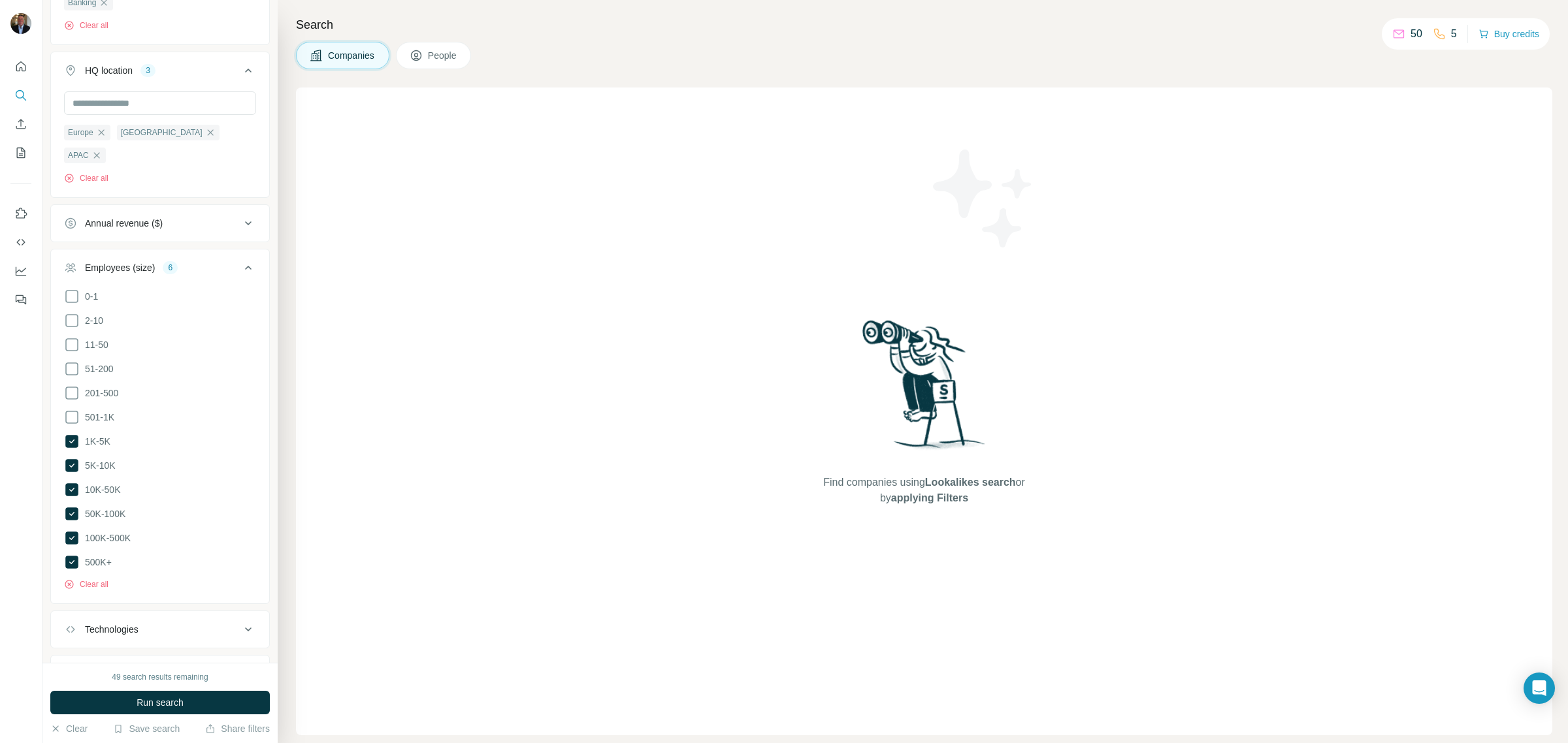
scroll to position [234, 0]
click at [168, 703] on span "Run search" at bounding box center [160, 703] width 47 height 13
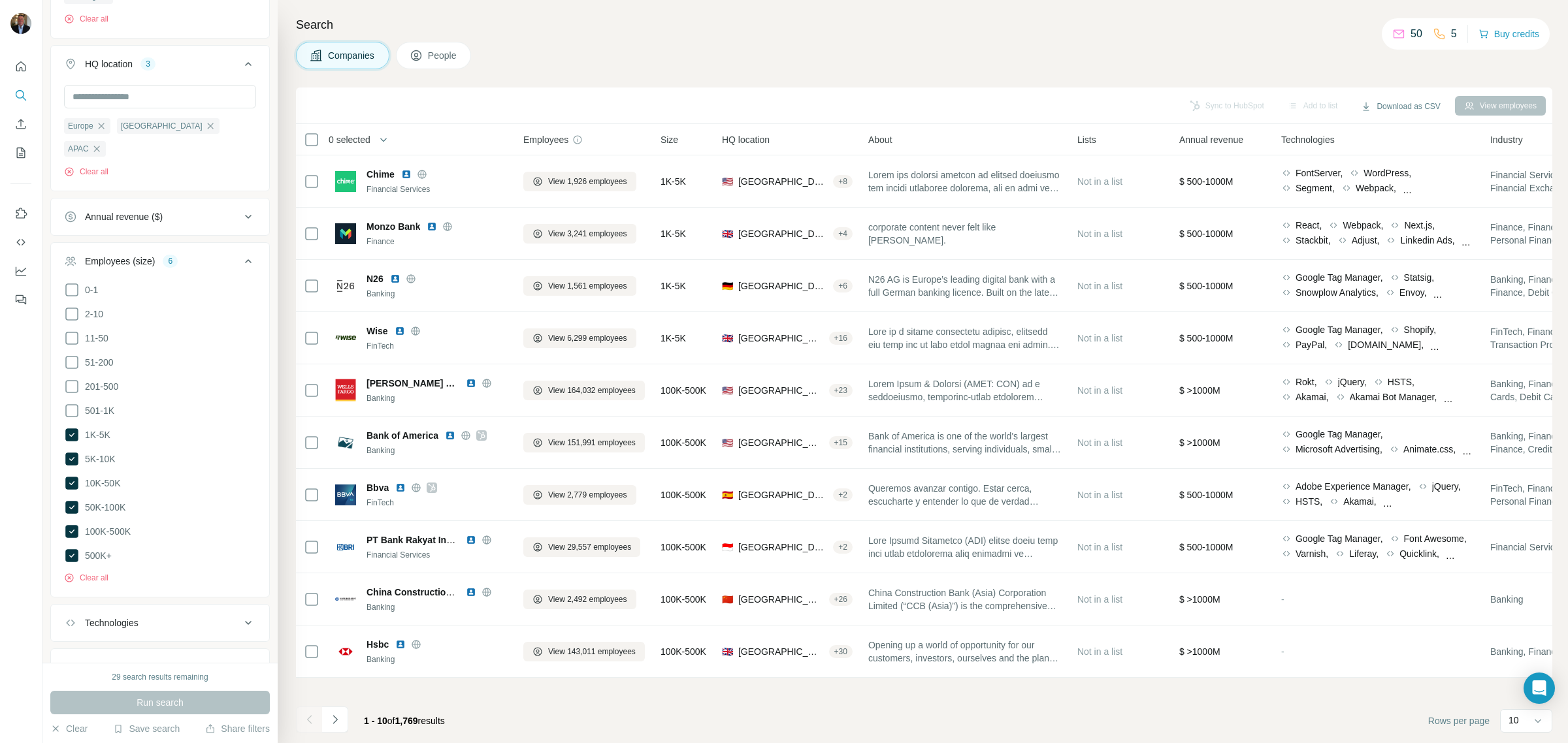
click at [455, 56] on span "People" at bounding box center [442, 55] width 30 height 13
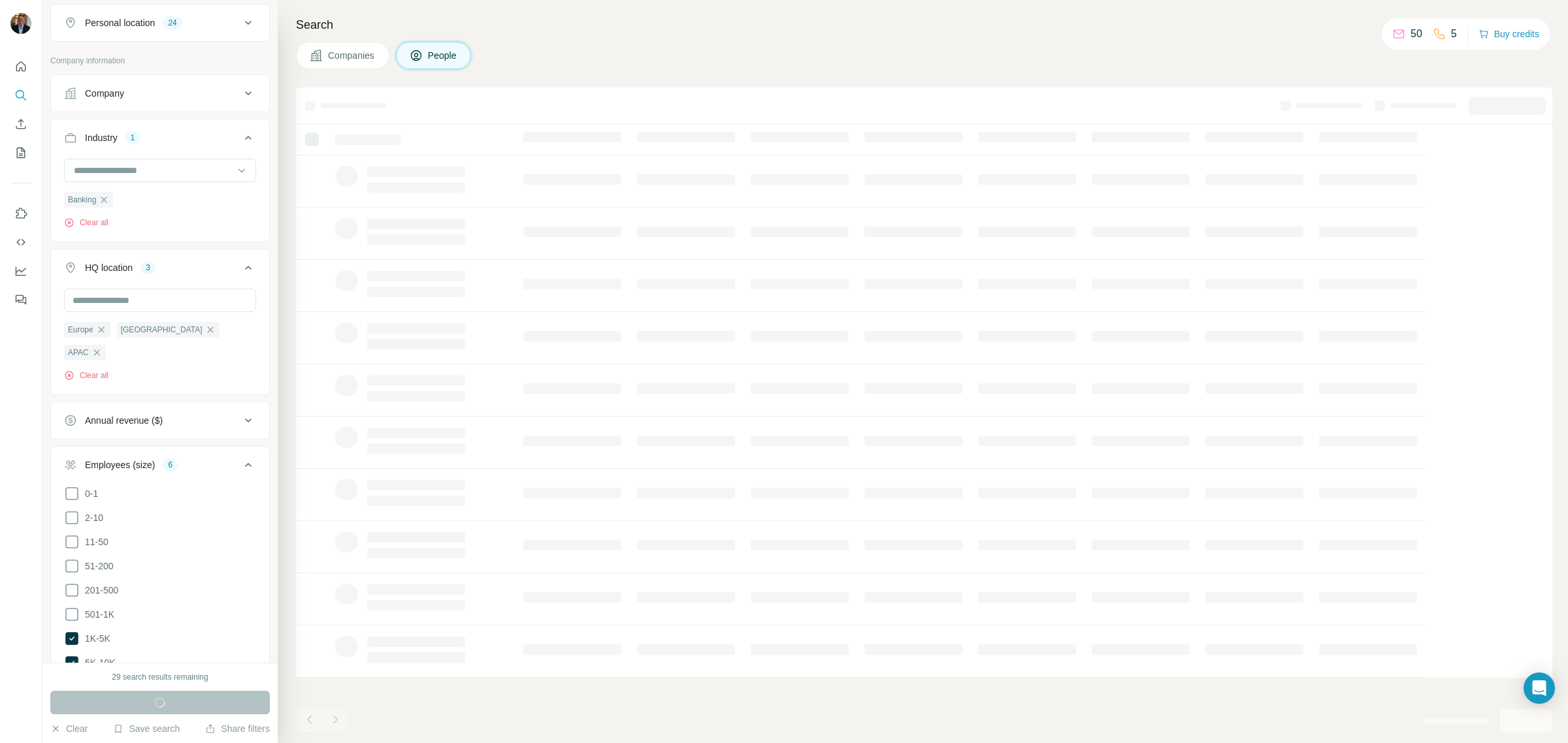
scroll to position [439, 0]
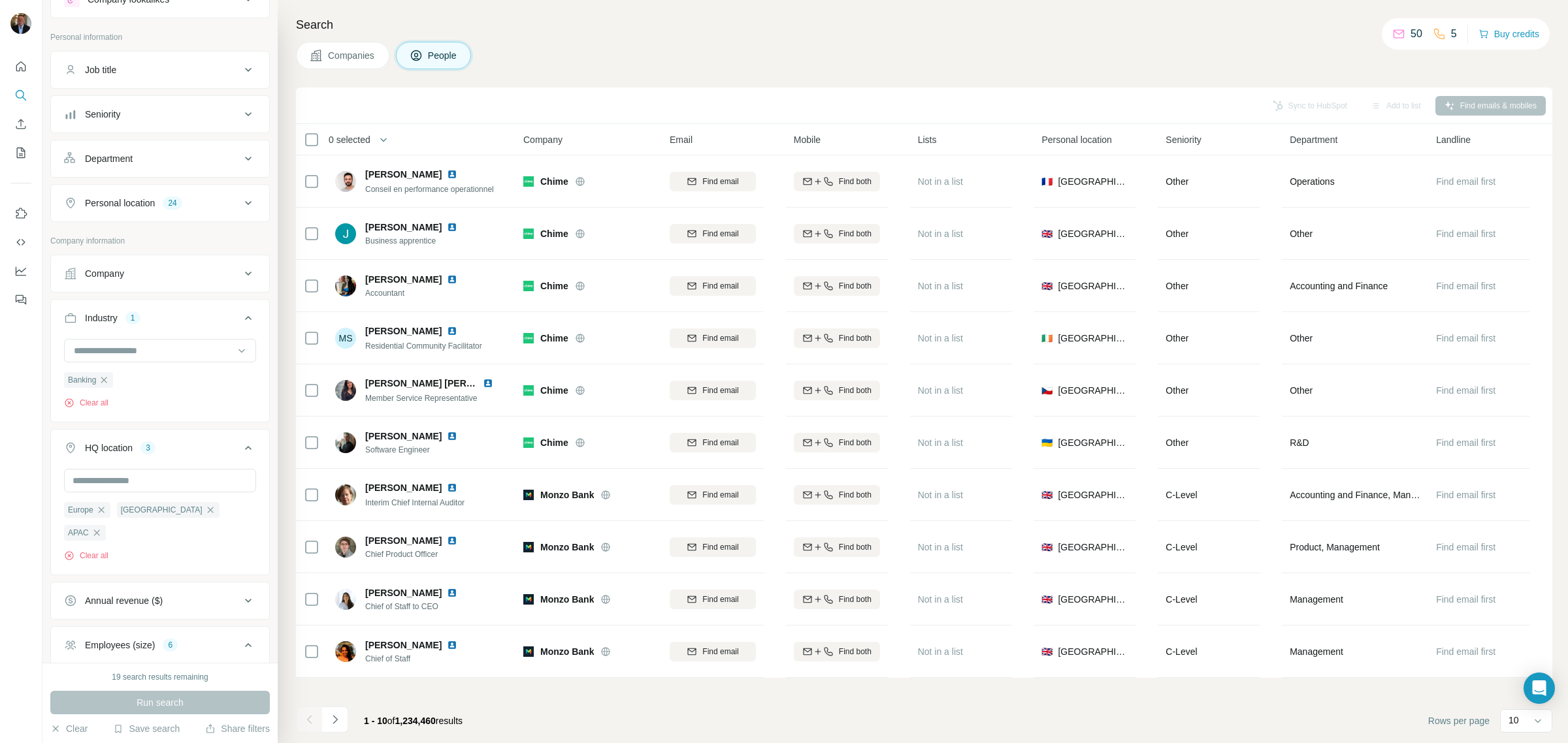
scroll to position [51, 0]
click at [129, 276] on div "Company" at bounding box center [152, 276] width 177 height 13
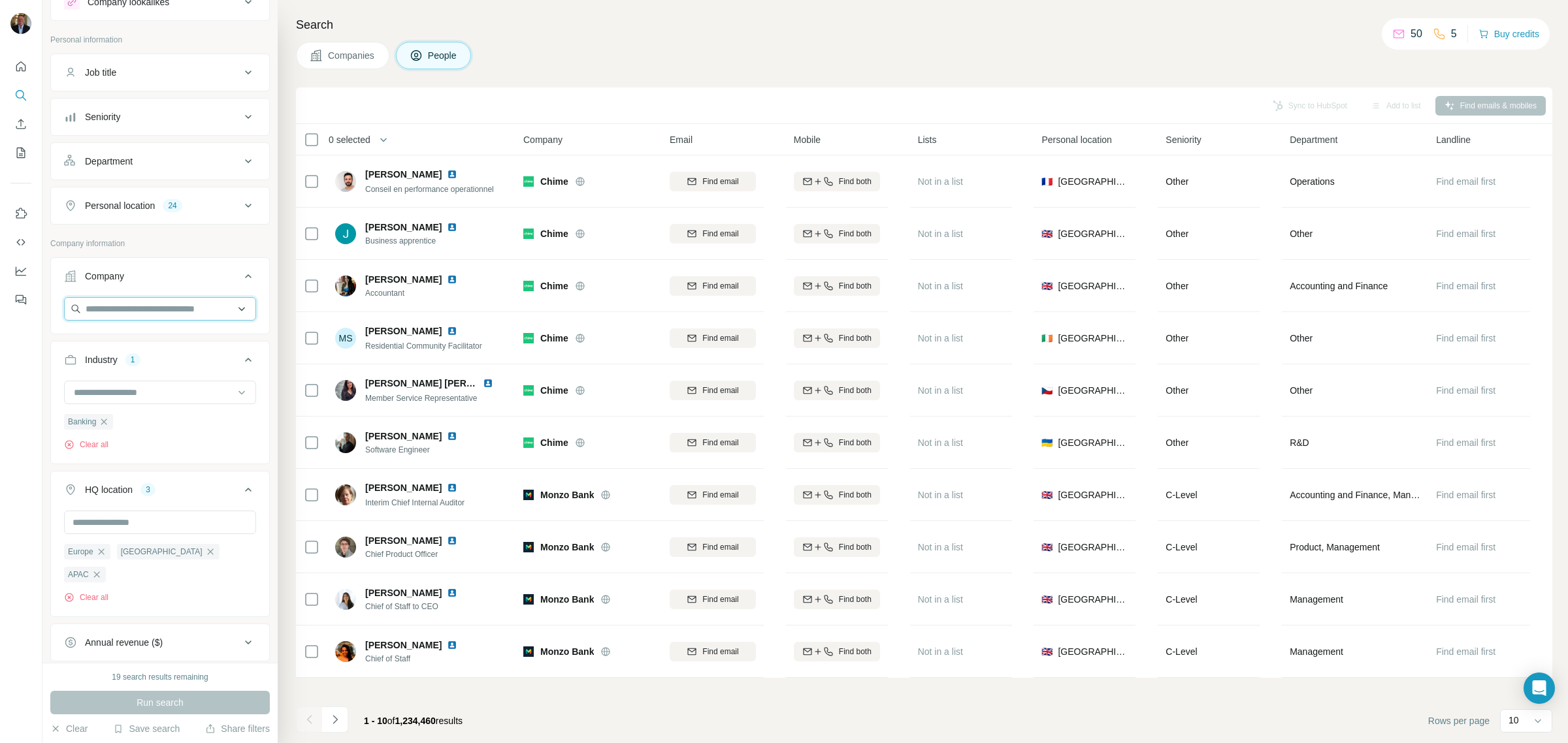
drag, startPoint x: 126, startPoint y: 312, endPoint x: 161, endPoint y: 314, distance: 35.1
click at [161, 314] on input "text" at bounding box center [160, 309] width 192 height 24
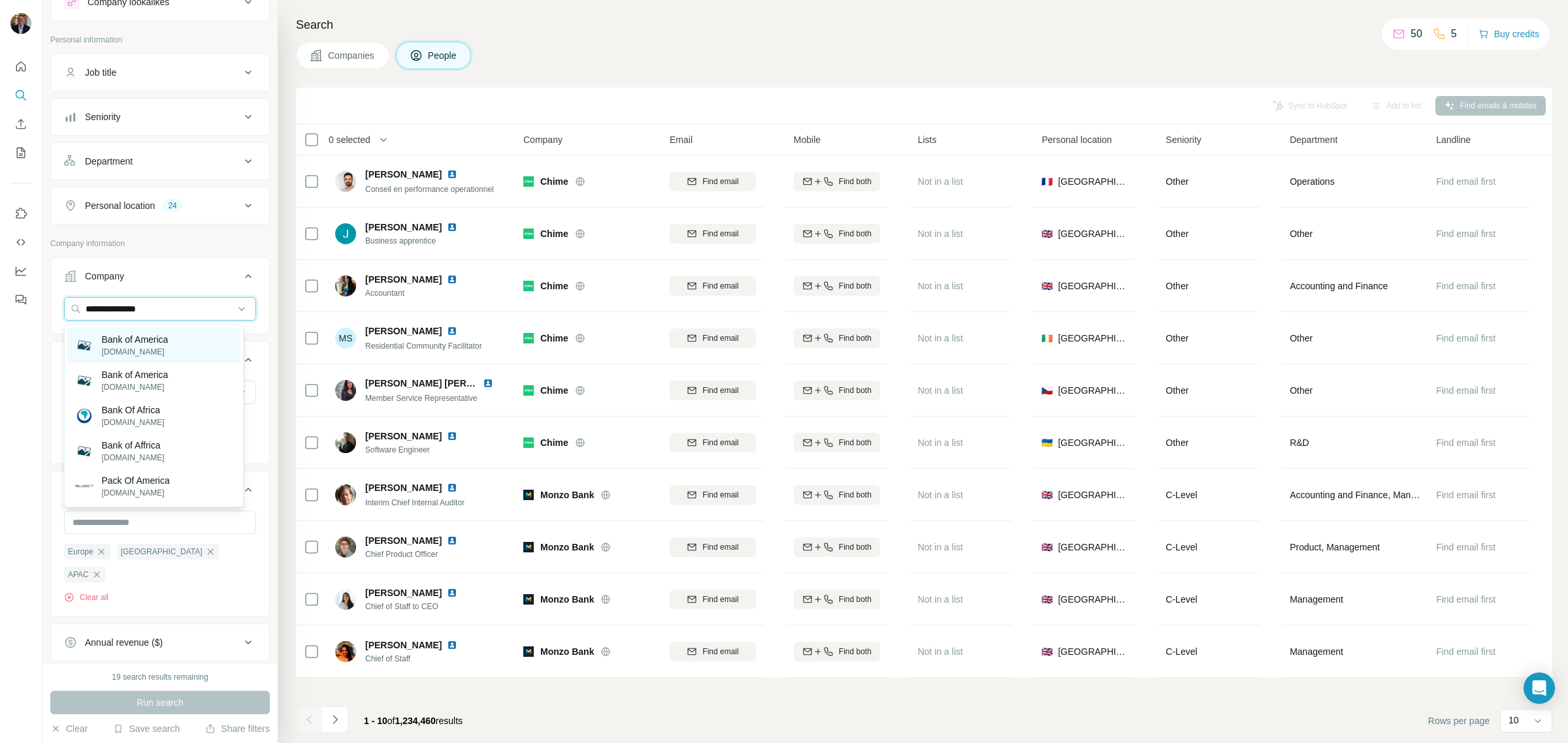
type input "**********"
click at [156, 338] on p "Bank of America" at bounding box center [135, 339] width 67 height 13
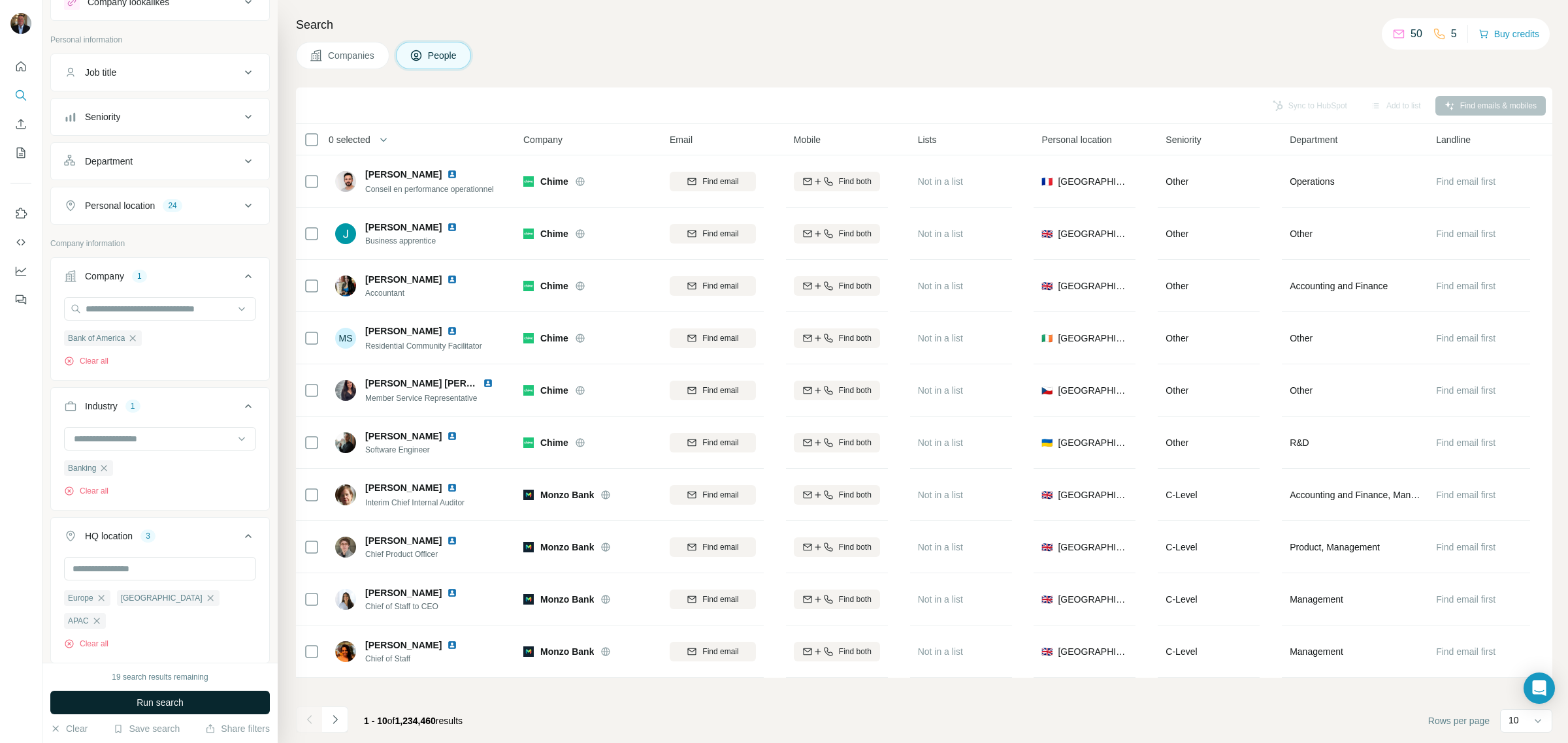
click at [164, 706] on span "Run search" at bounding box center [160, 703] width 47 height 13
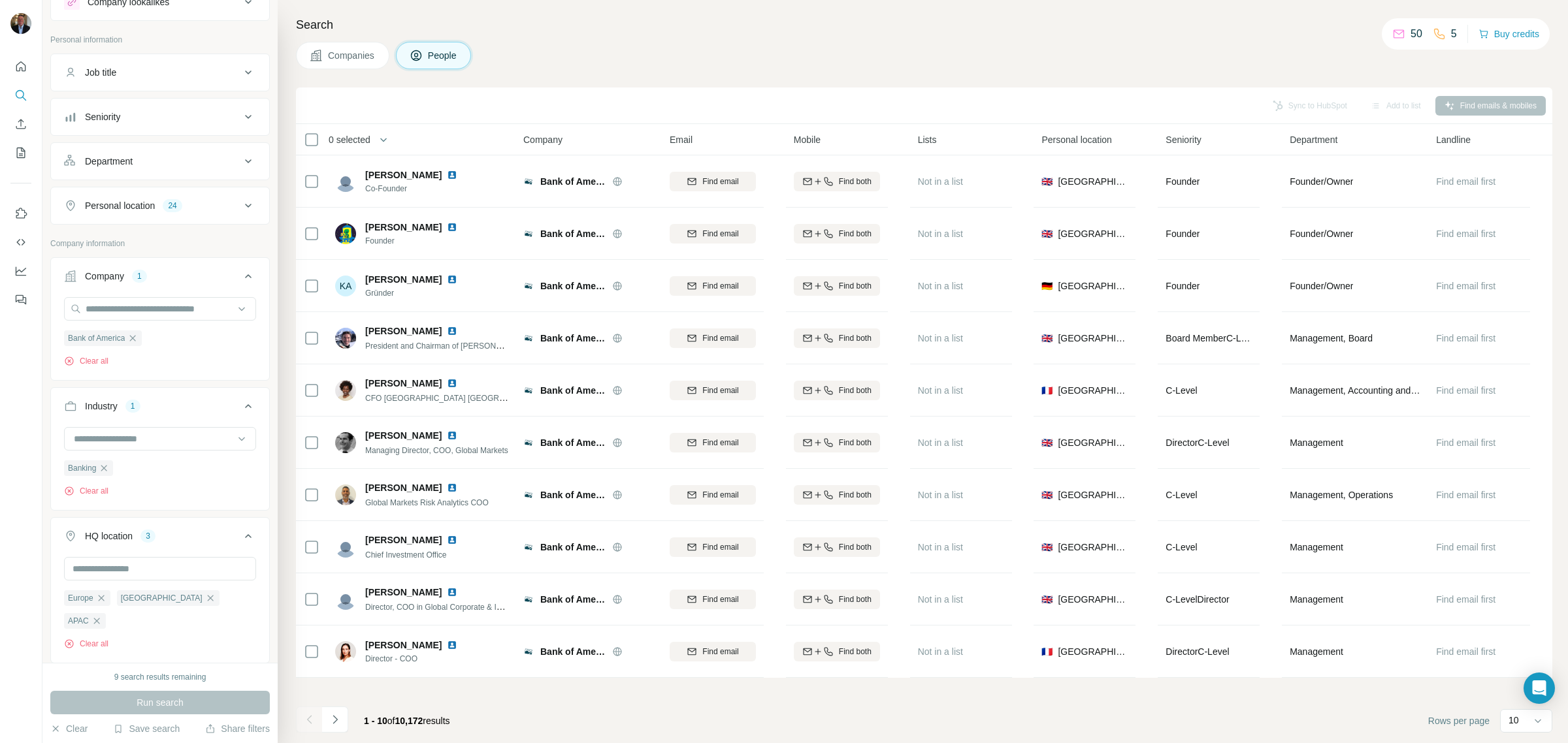
click at [168, 164] on div "Department" at bounding box center [152, 161] width 177 height 13
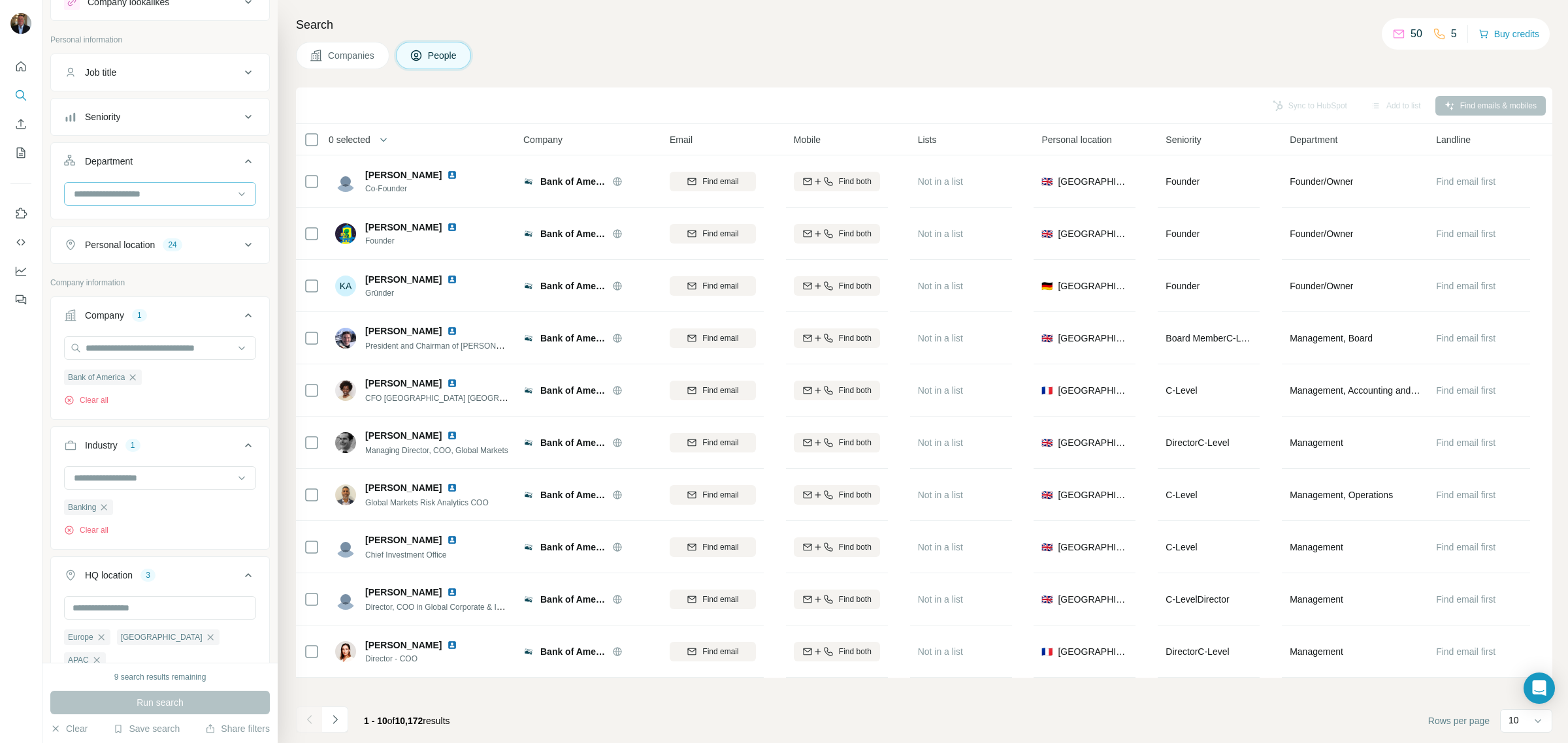
click at [145, 188] on input at bounding box center [153, 194] width 161 height 15
type input "**"
click at [93, 223] on p "Legal" at bounding box center [86, 224] width 22 height 13
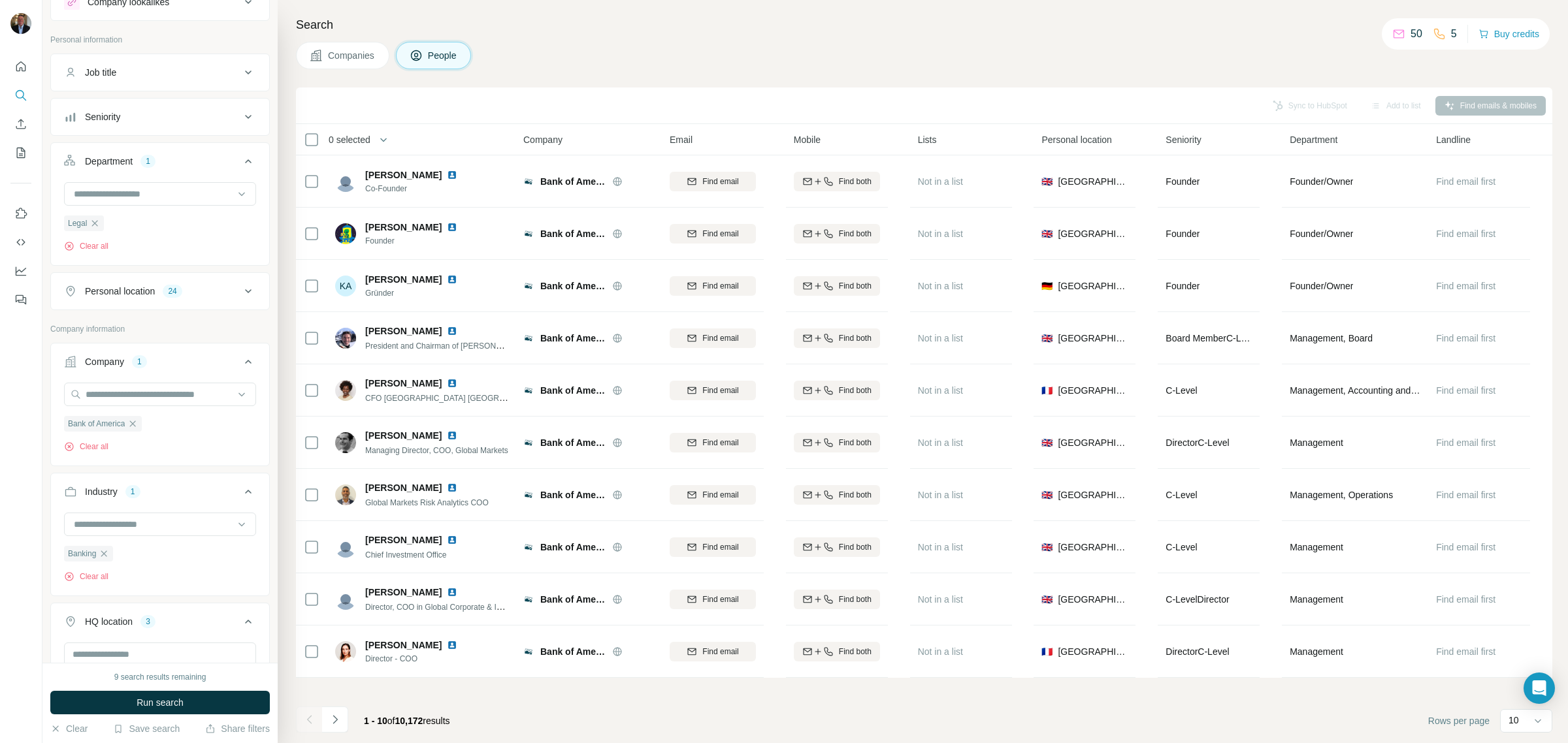
click at [158, 124] on button "Seniority" at bounding box center [160, 117] width 218 height 31
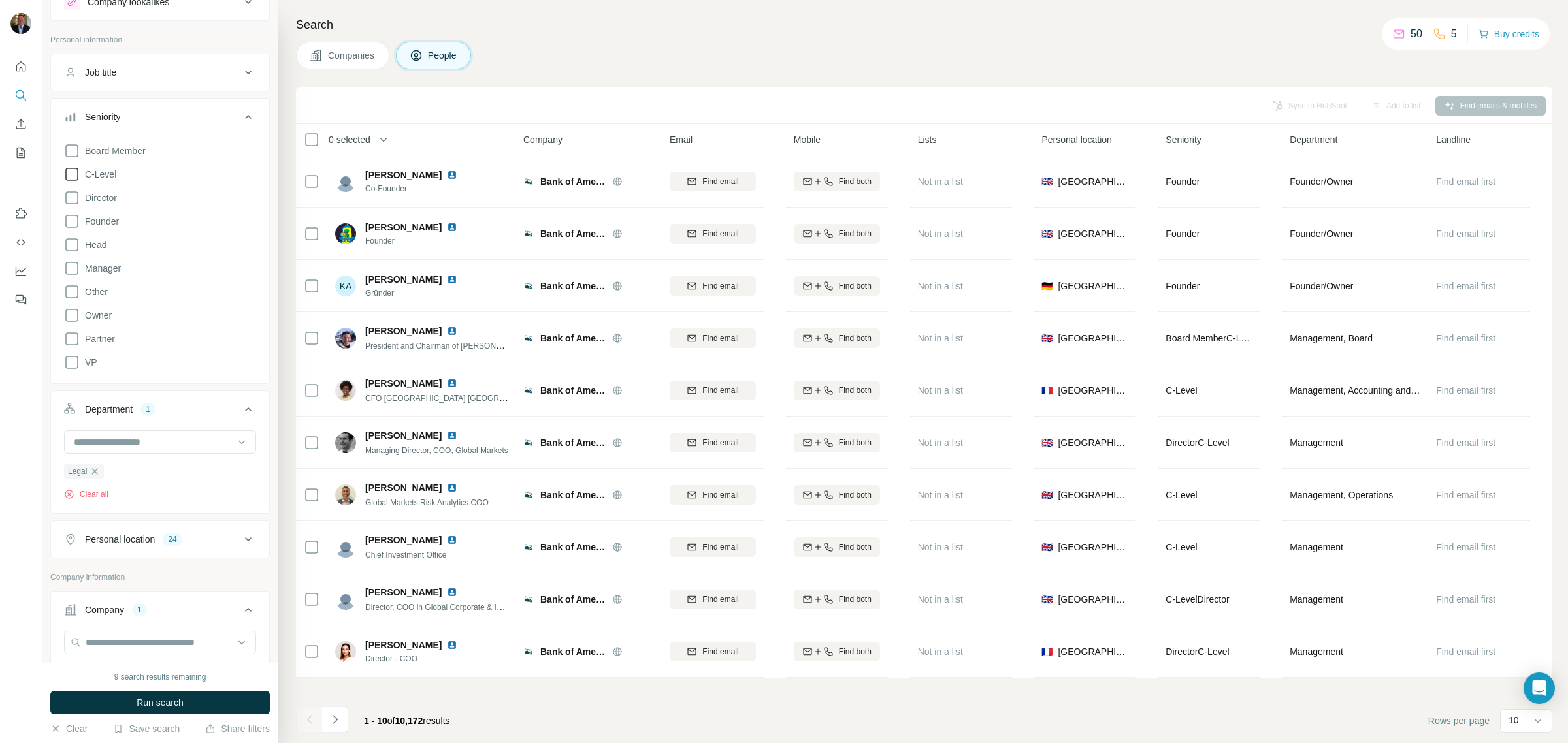
click at [105, 171] on span "C-Level" at bounding box center [98, 174] width 37 height 13
click at [105, 199] on span "Director" at bounding box center [99, 197] width 38 height 13
click at [102, 238] on span "Head" at bounding box center [93, 245] width 27 height 13
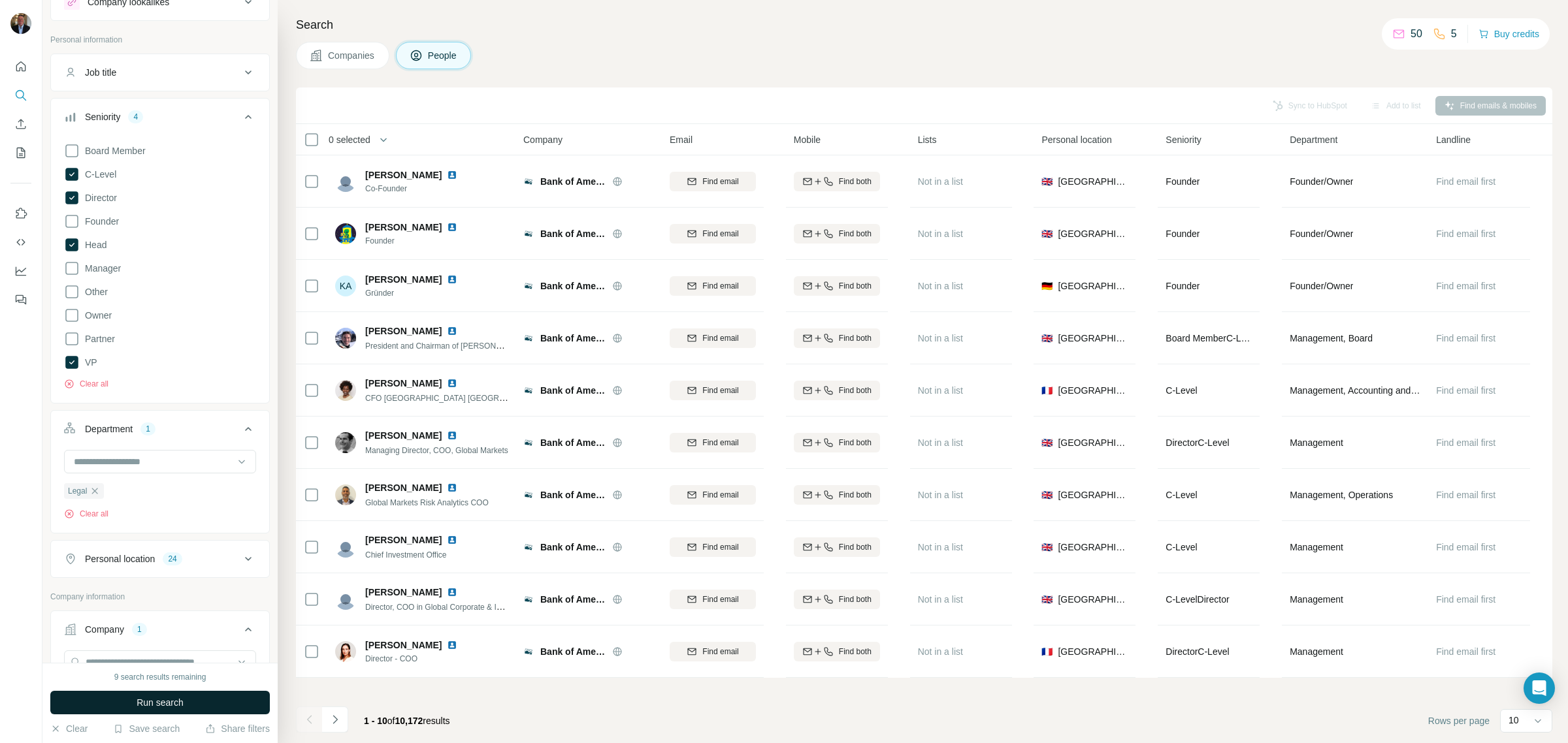
click at [138, 694] on button "Run search" at bounding box center [160, 703] width 220 height 24
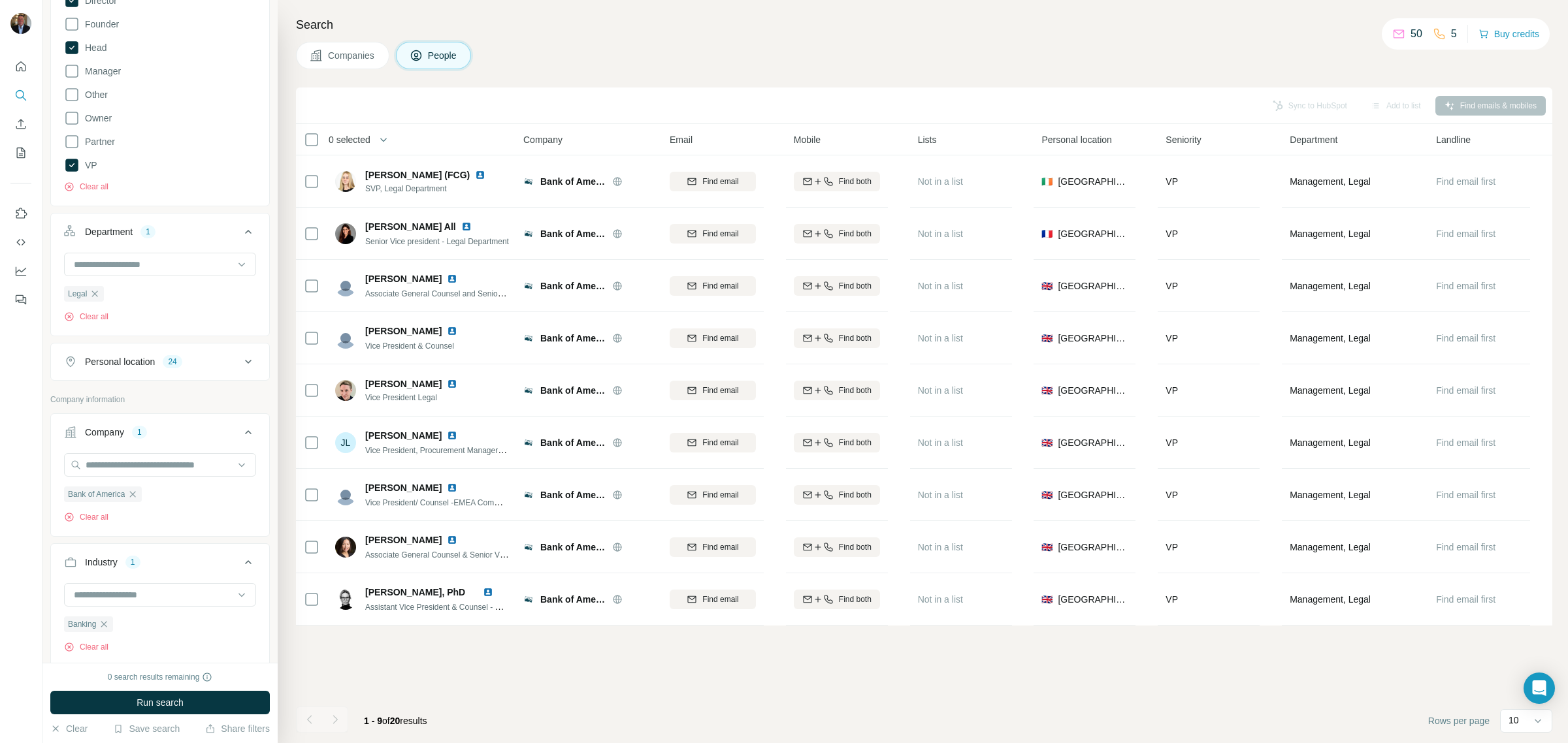
scroll to position [252, 0]
click at [260, 345] on div "New search Hide Company lookalikes Personal information Job title Seniority 4 B…" at bounding box center [160, 332] width 235 height 663
click at [241, 428] on icon at bounding box center [248, 428] width 16 height 16
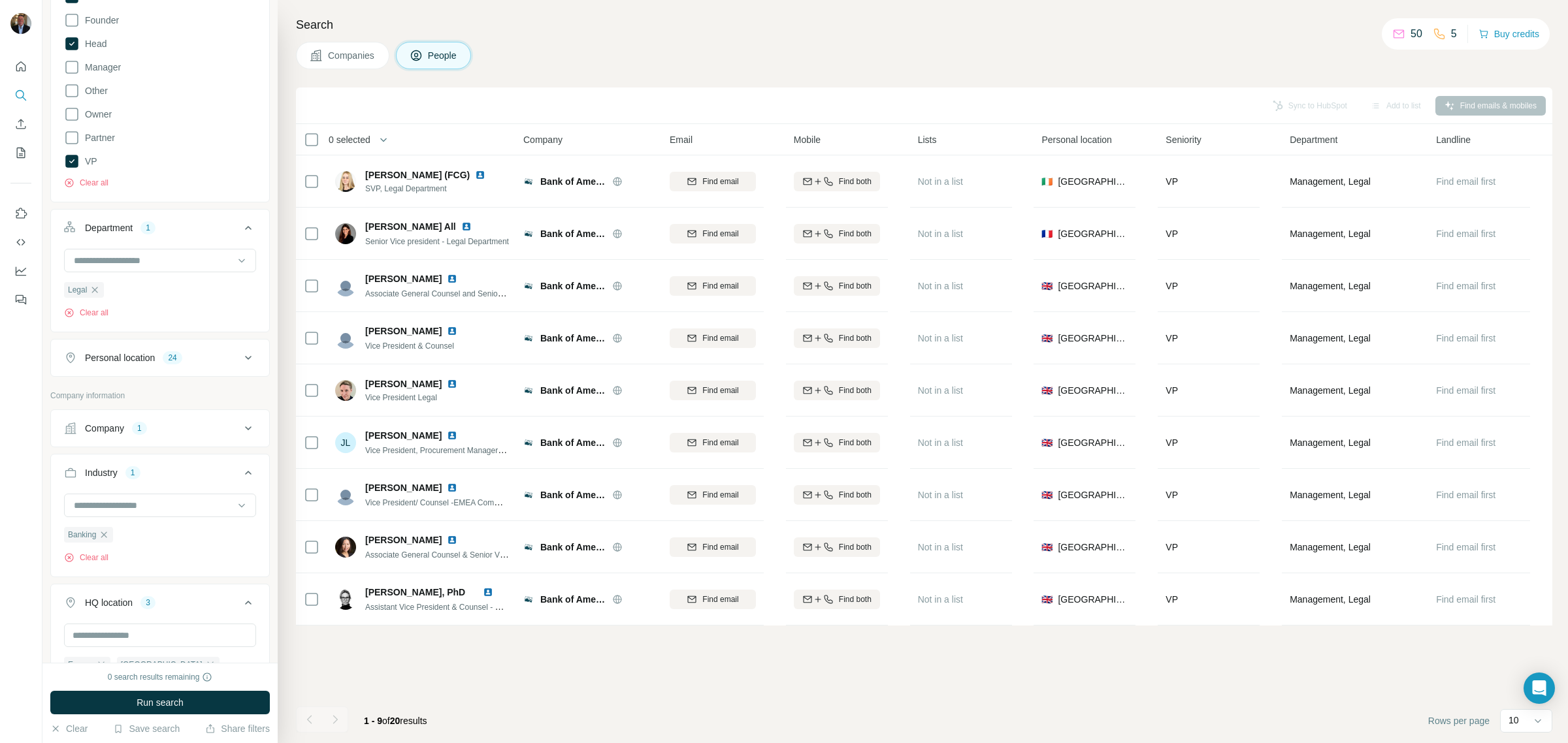
click at [126, 427] on div "Company 1" at bounding box center [152, 428] width 177 height 13
click at [135, 493] on icon "button" at bounding box center [132, 490] width 10 height 10
click at [152, 699] on span "Run search" at bounding box center [160, 703] width 47 height 13
